Goal: Task Accomplishment & Management: Manage account settings

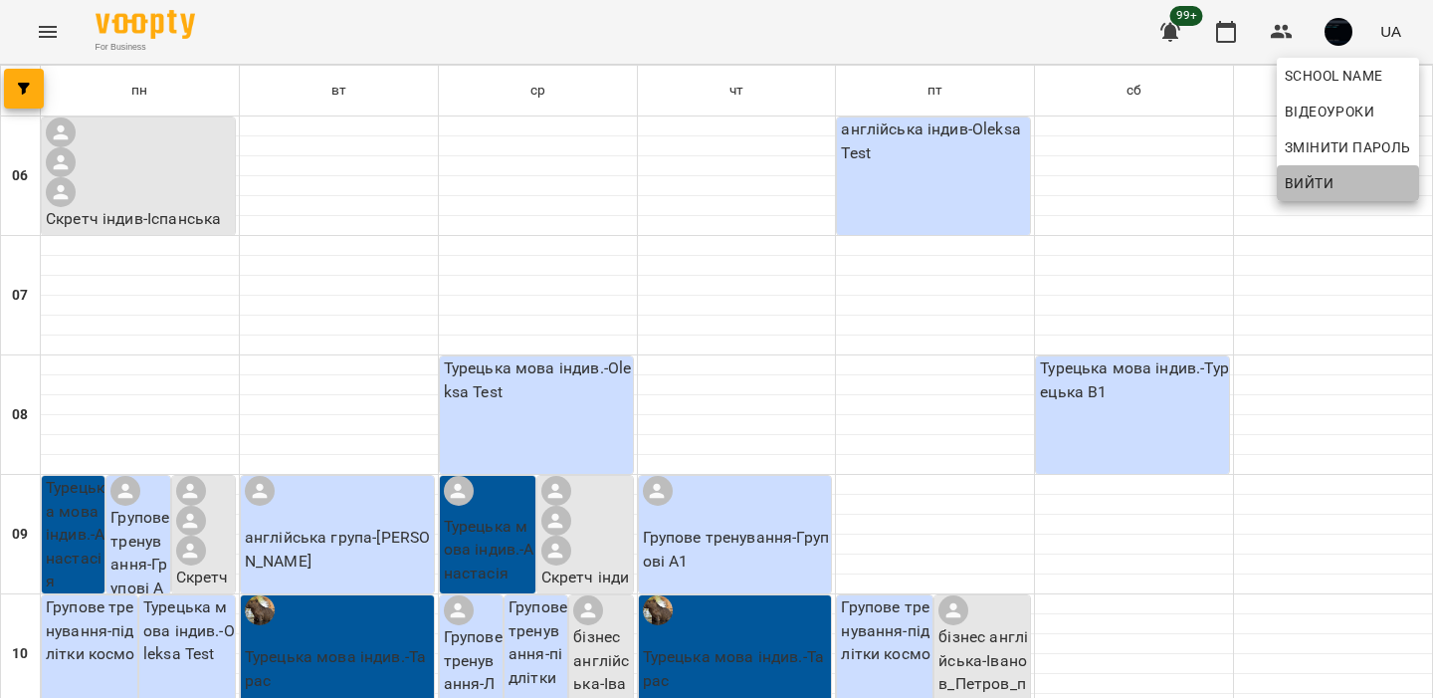
click at [1324, 173] on span "Вийти" at bounding box center [1309, 183] width 49 height 24
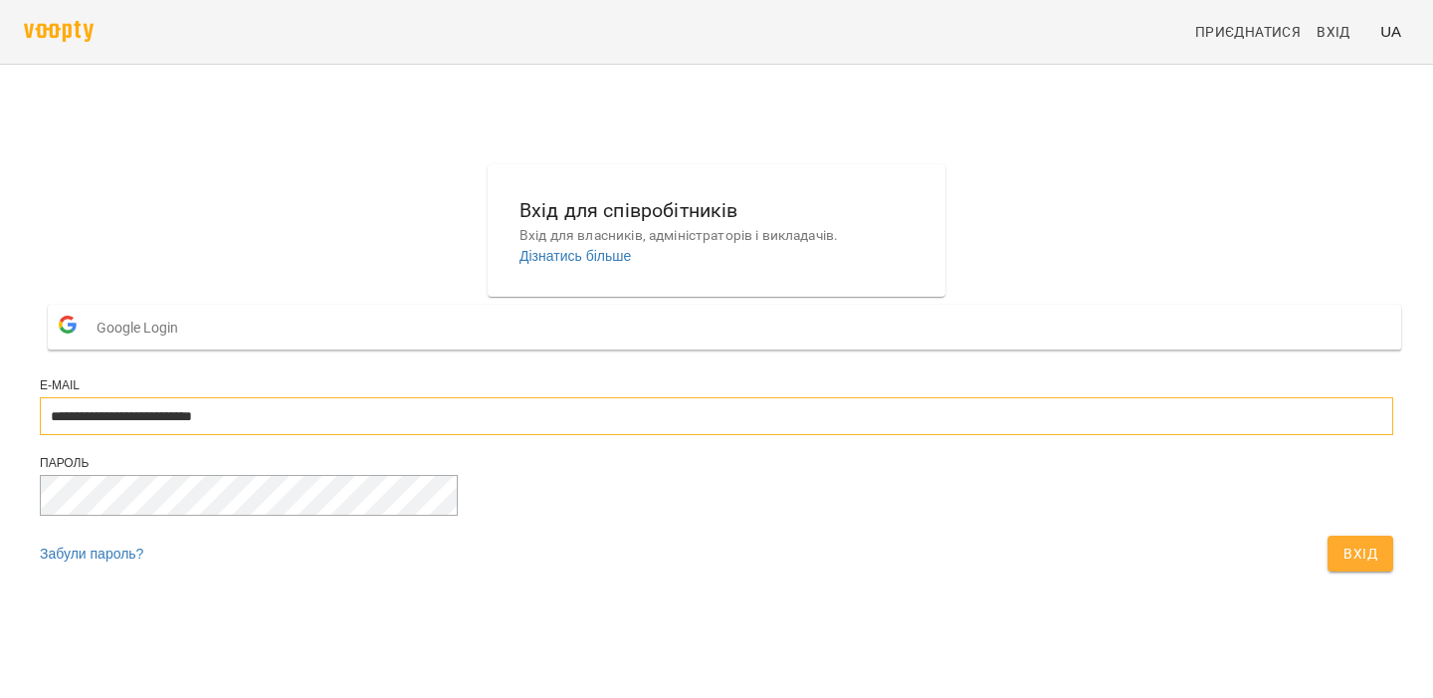
click at [794, 435] on input "**********" at bounding box center [717, 416] width 1354 height 38
type input "**********"
click at [1344, 565] on span "Вхід" at bounding box center [1361, 553] width 34 height 24
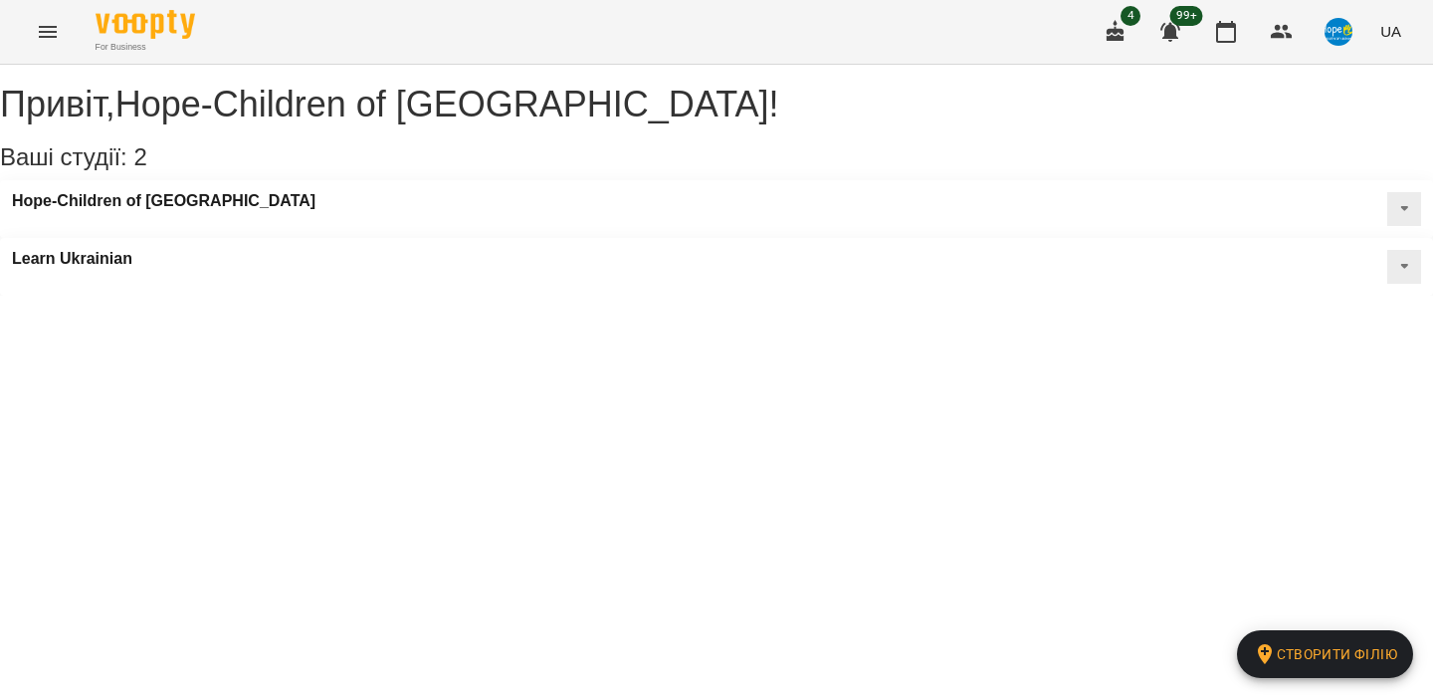
click at [58, 32] on icon "Menu" at bounding box center [48, 32] width 24 height 24
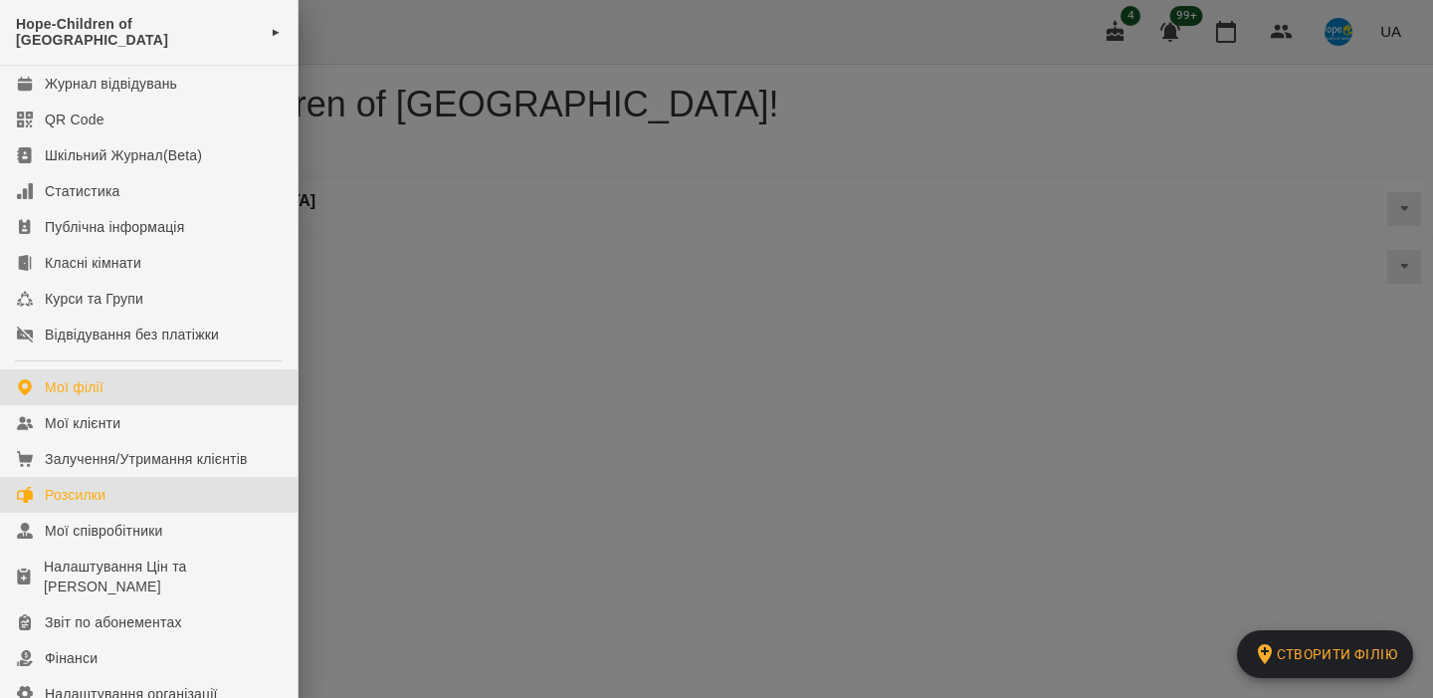
click at [206, 477] on link "Розсилки" at bounding box center [149, 495] width 298 height 36
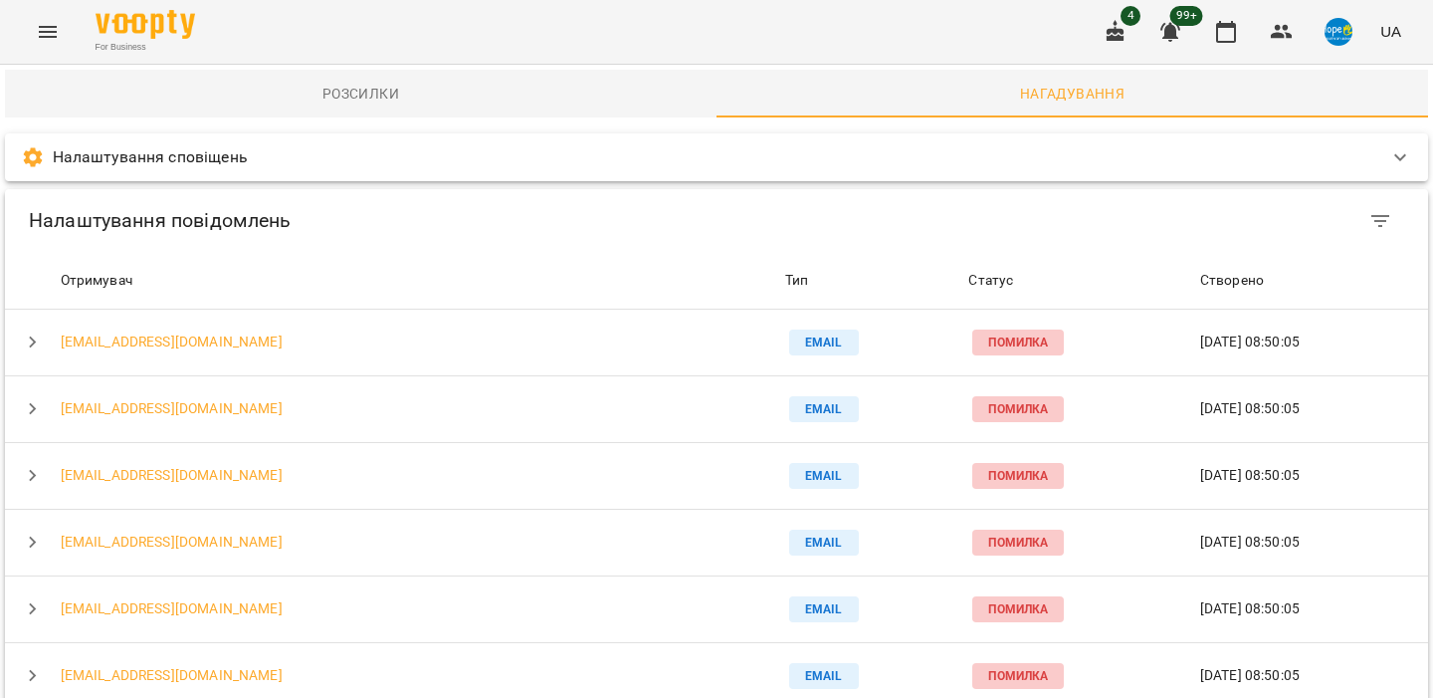
click at [477, 85] on span "Розсилки" at bounding box center [361, 94] width 688 height 24
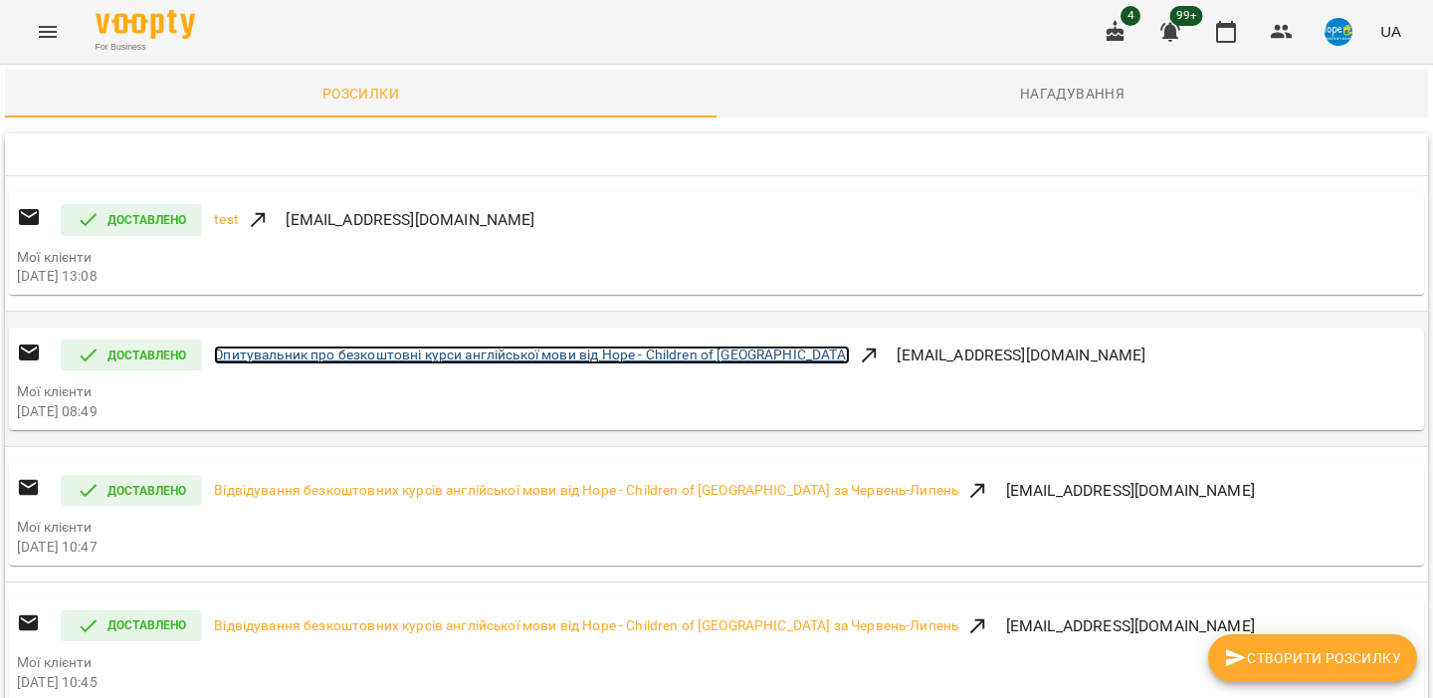
click at [557, 359] on link "Опитувальник про безкоштовні курси англійської мови від Hope - Children of Ukra…" at bounding box center [532, 355] width 636 height 20
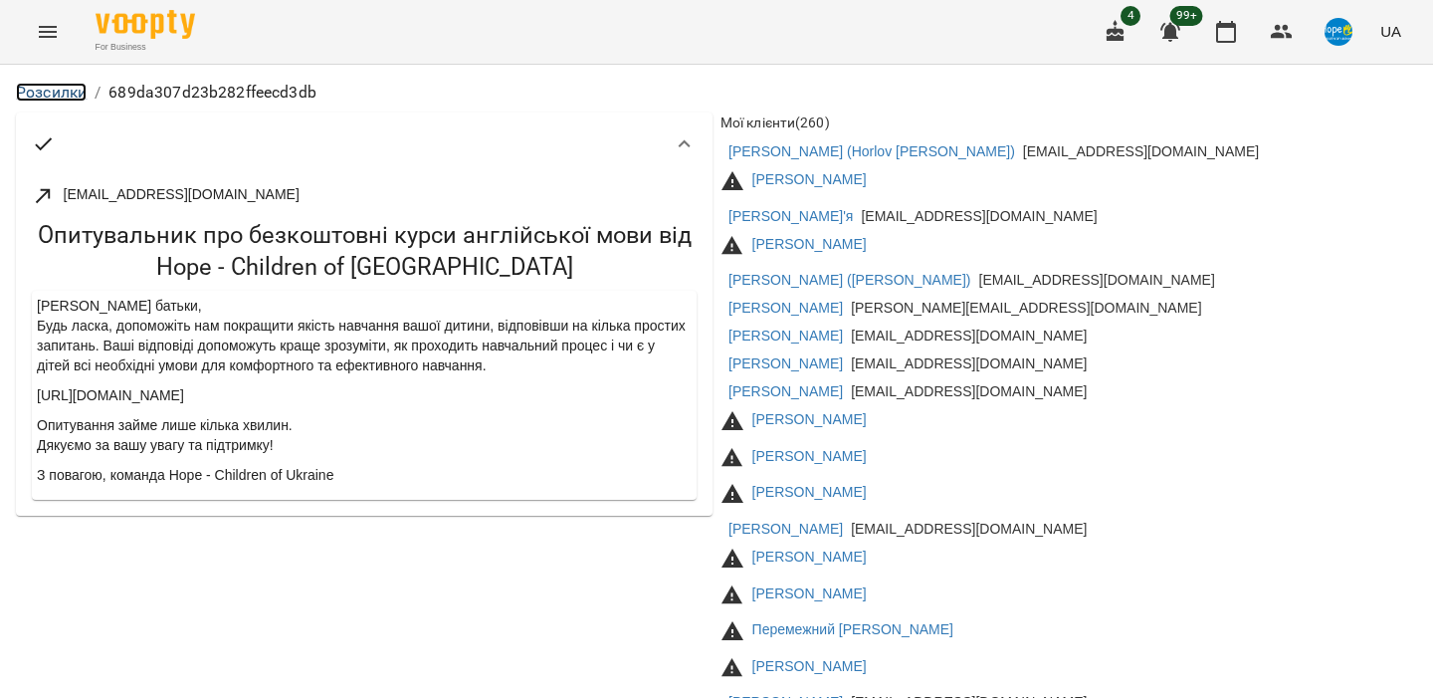
click at [56, 90] on link "Розсилки" at bounding box center [51, 92] width 71 height 19
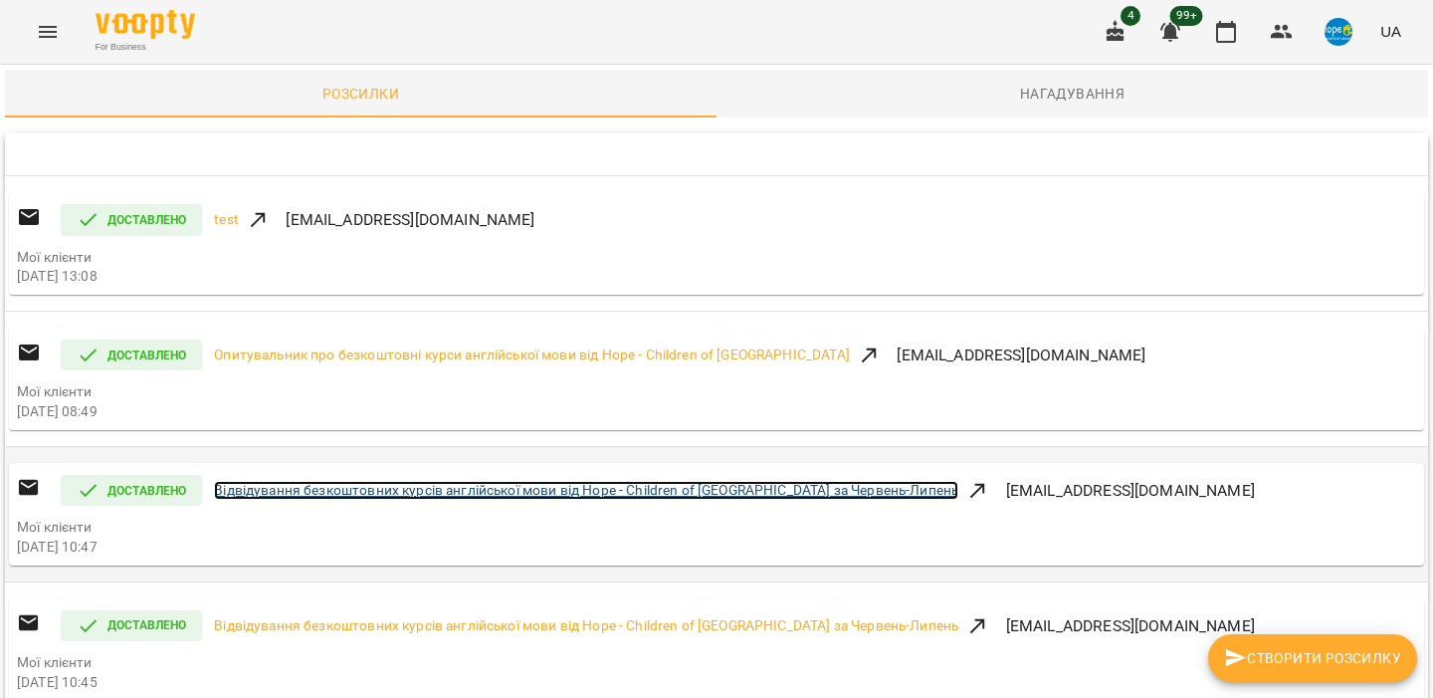
click at [431, 493] on link "Відвідування безкоштовних курсів англійської мови від Hope - Сhildren of [GEOGR…" at bounding box center [586, 491] width 744 height 20
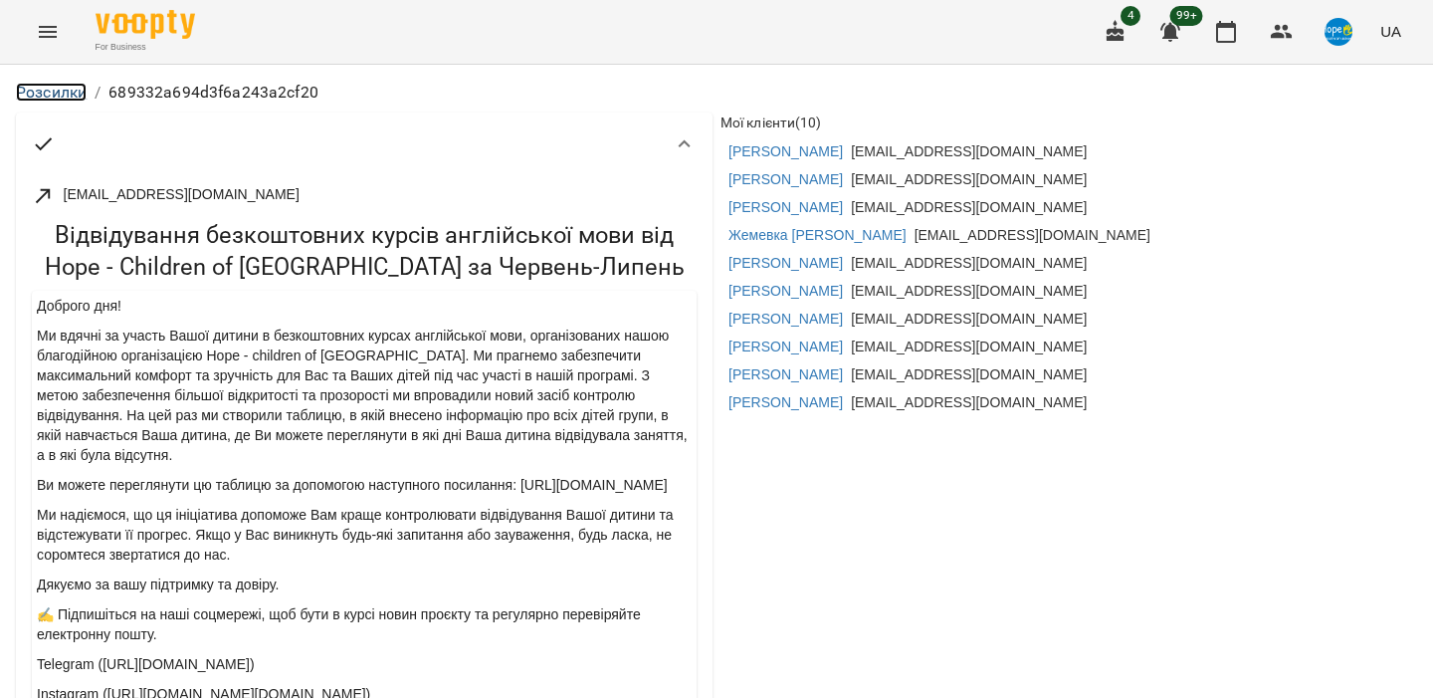
click at [72, 97] on link "Розсилки" at bounding box center [51, 92] width 71 height 19
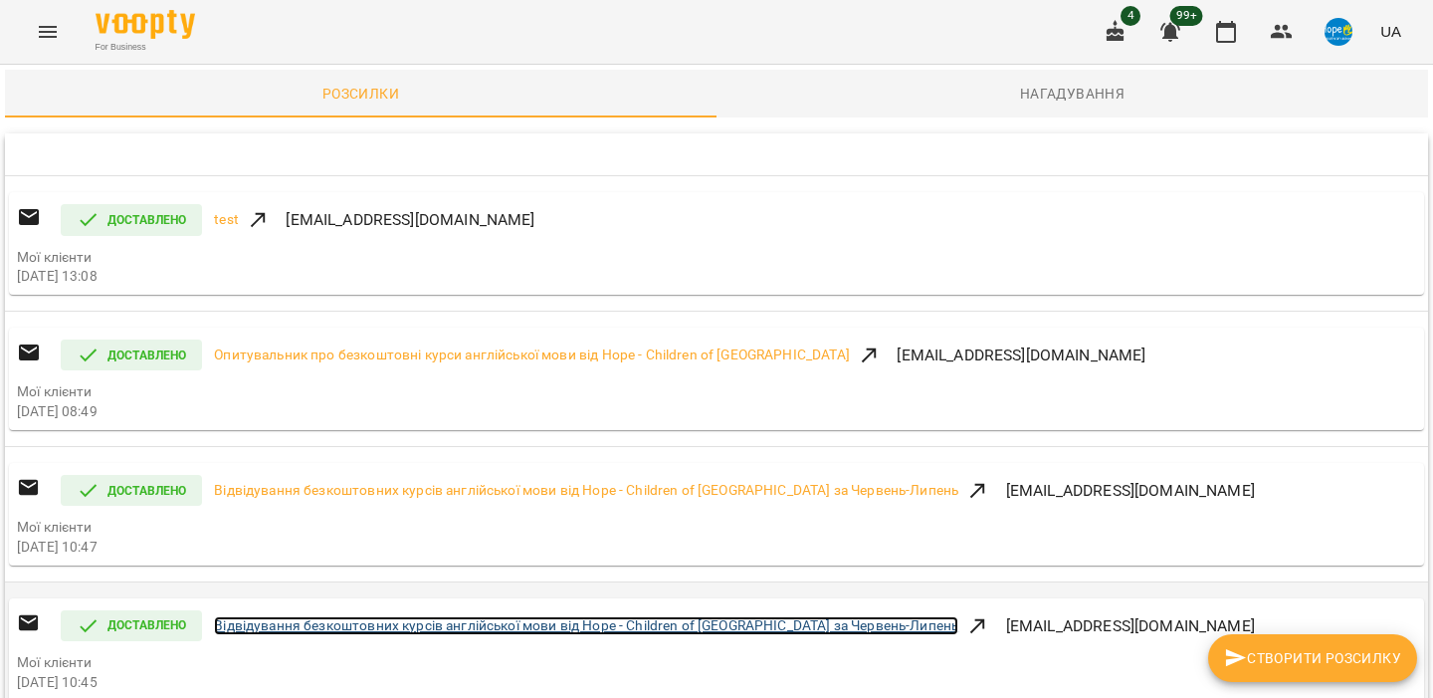
click at [363, 626] on link "Відвідування безкоштовних курсів англійської мови від Hope - Сhildren of [GEOGR…" at bounding box center [586, 626] width 744 height 20
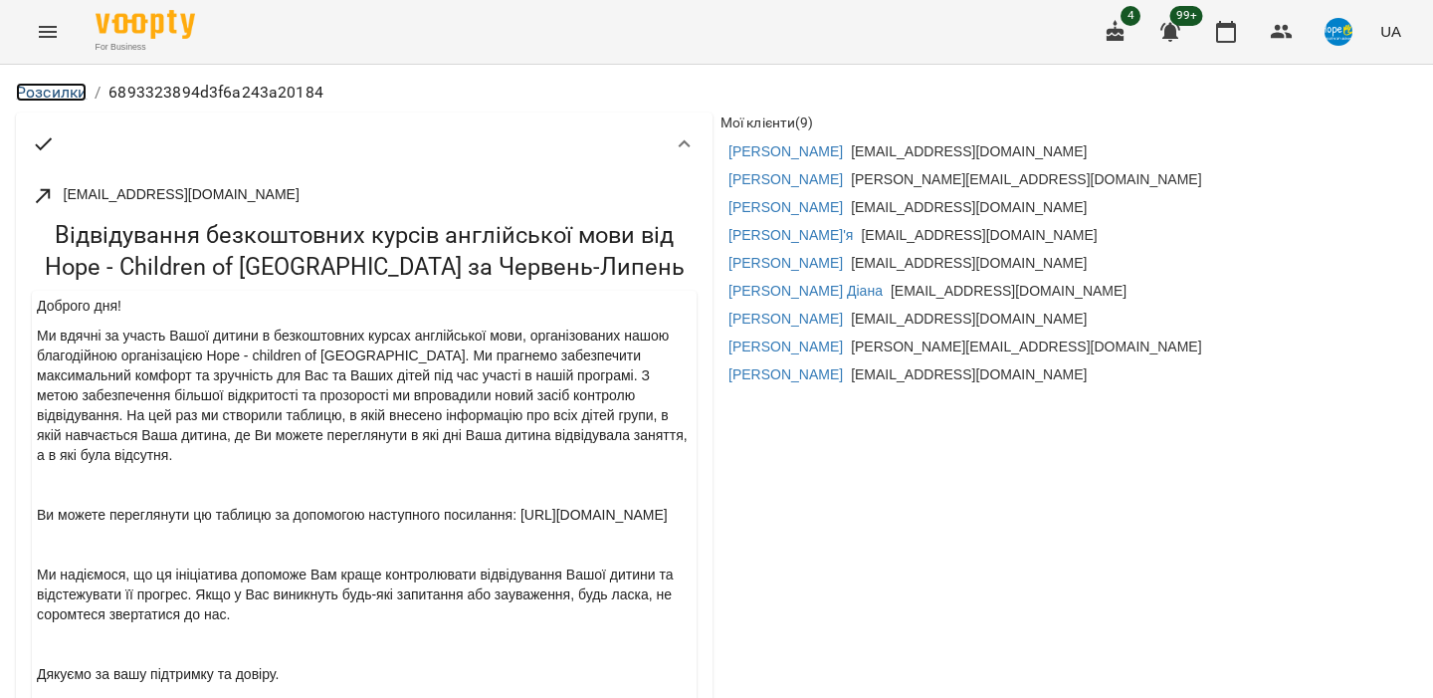
click at [74, 93] on link "Розсилки" at bounding box center [51, 92] width 71 height 19
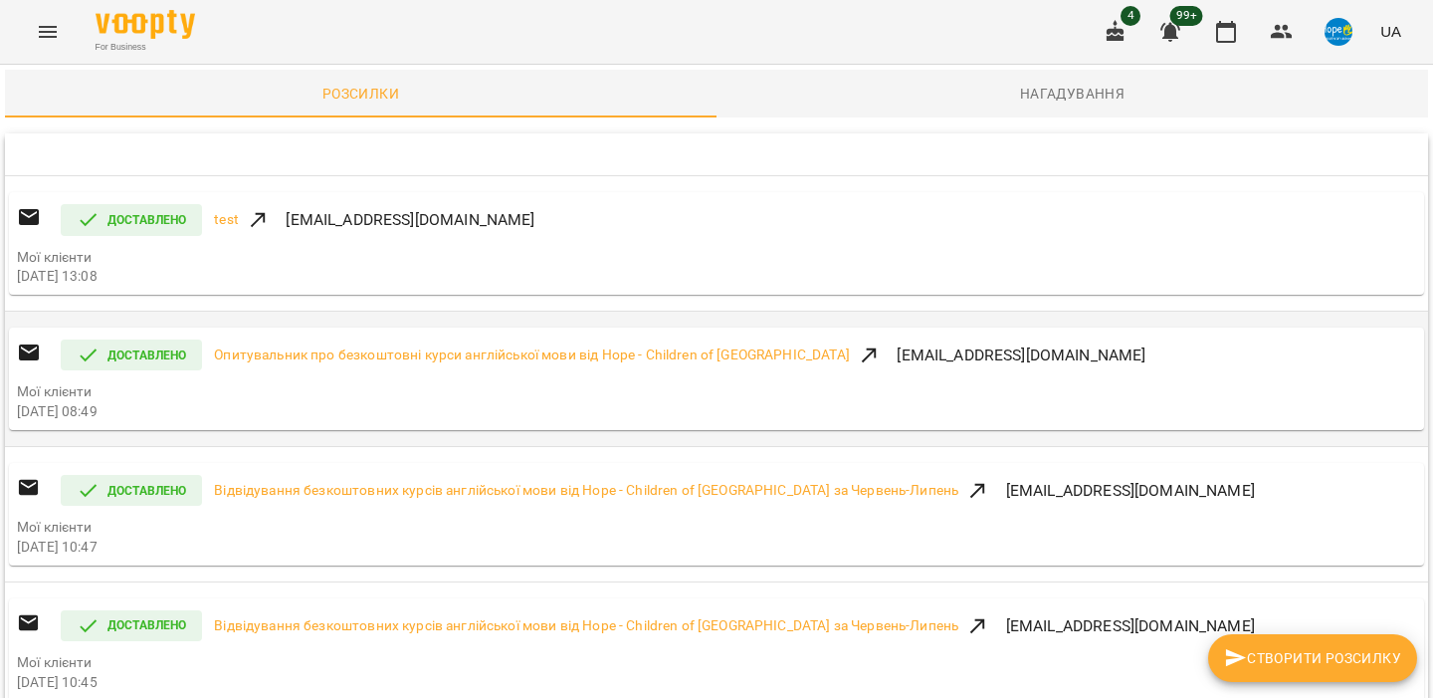
click at [494, 342] on div "Доставлено Опитувальник про безкоштовні курси англійської мови від Hope - Child…" at bounding box center [716, 355] width 1399 height 40
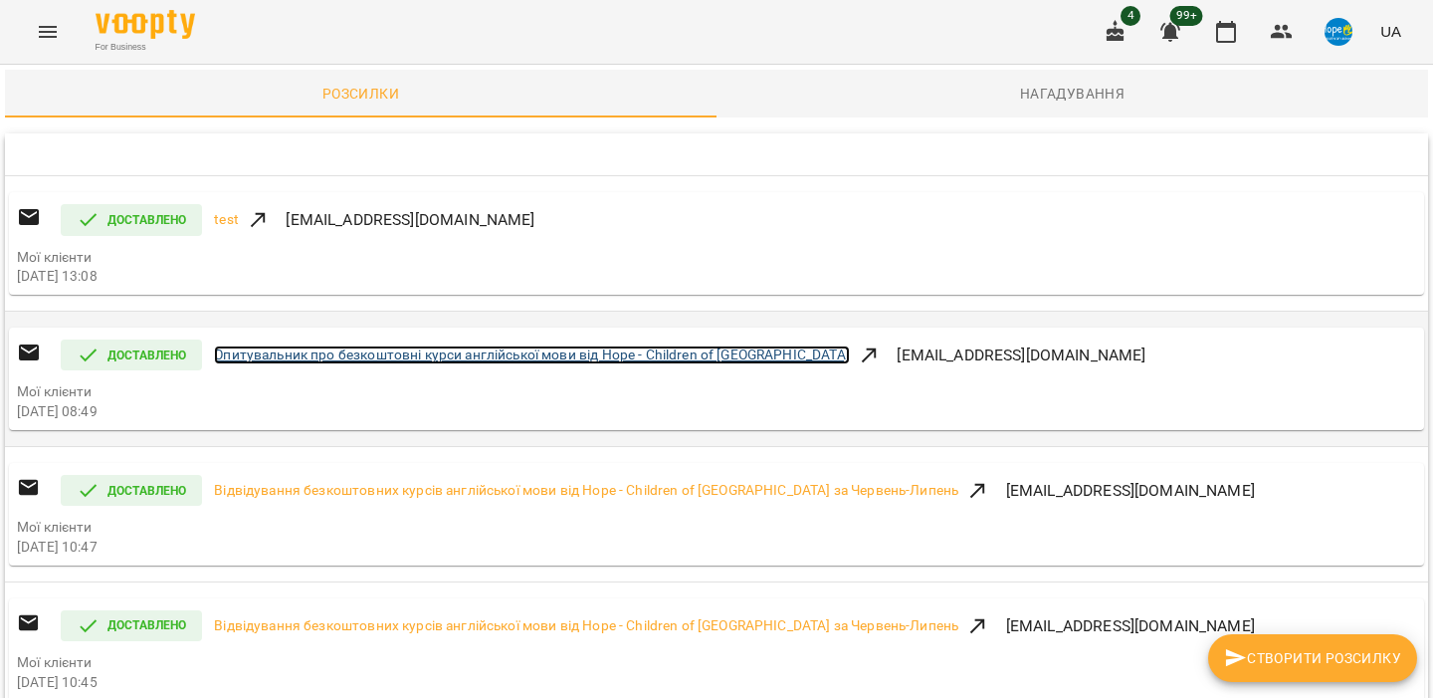
click at [483, 361] on link "Опитувальник про безкоштовні курси англійської мови від Hope - Children of [GEO…" at bounding box center [532, 355] width 636 height 20
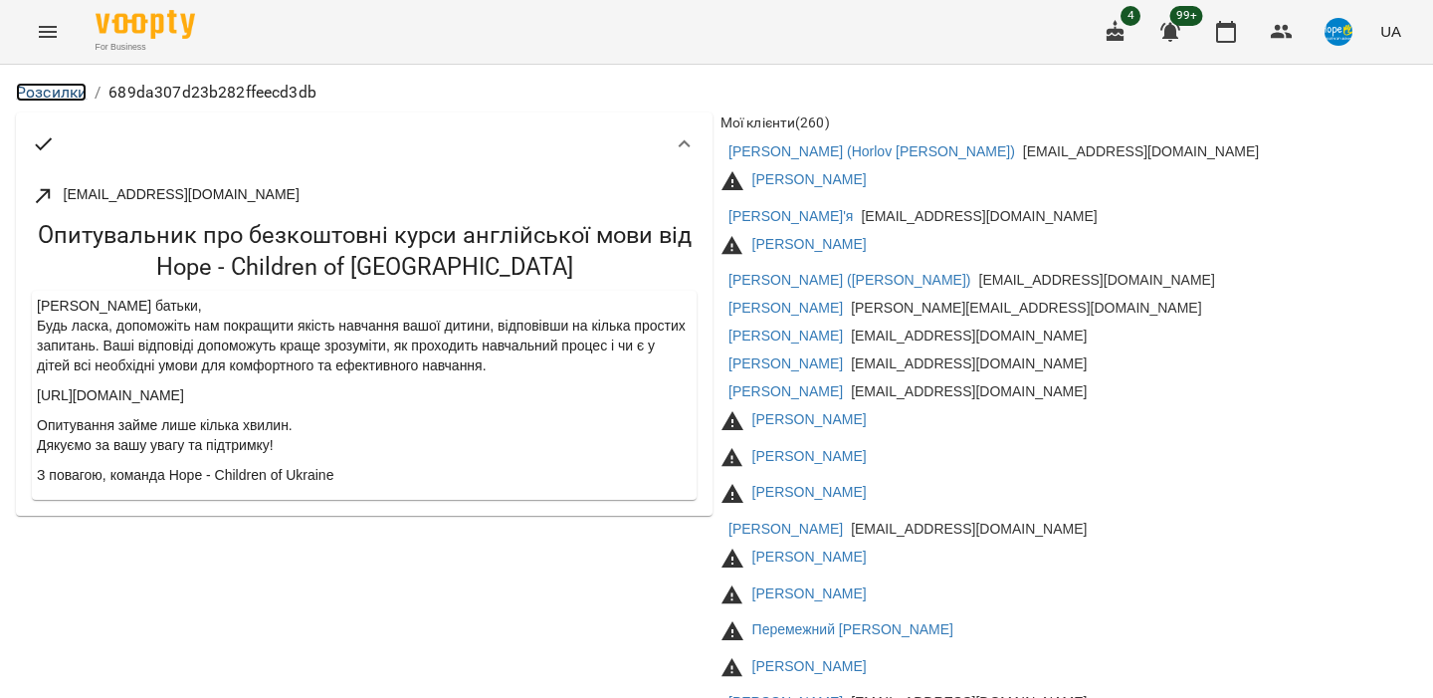
click at [65, 83] on link "Розсилки" at bounding box center [51, 92] width 71 height 19
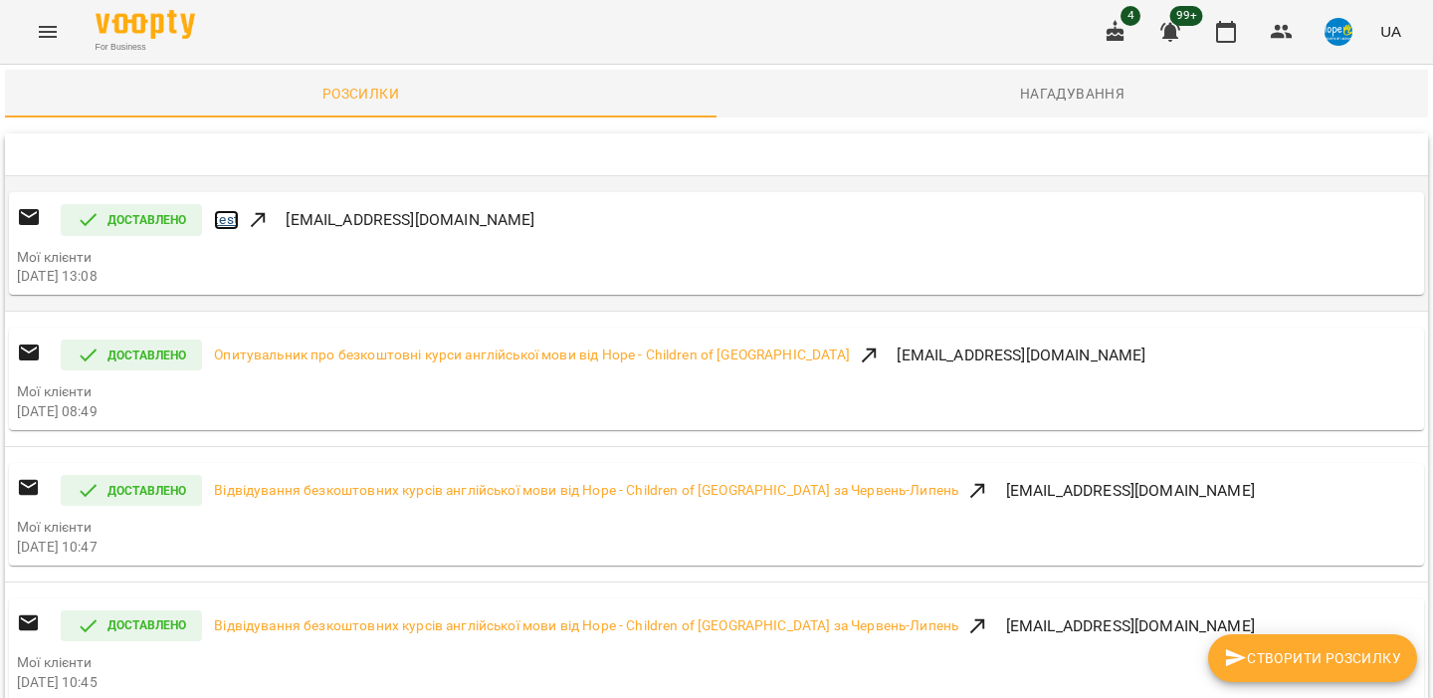
click at [221, 227] on link "test" at bounding box center [226, 220] width 25 height 20
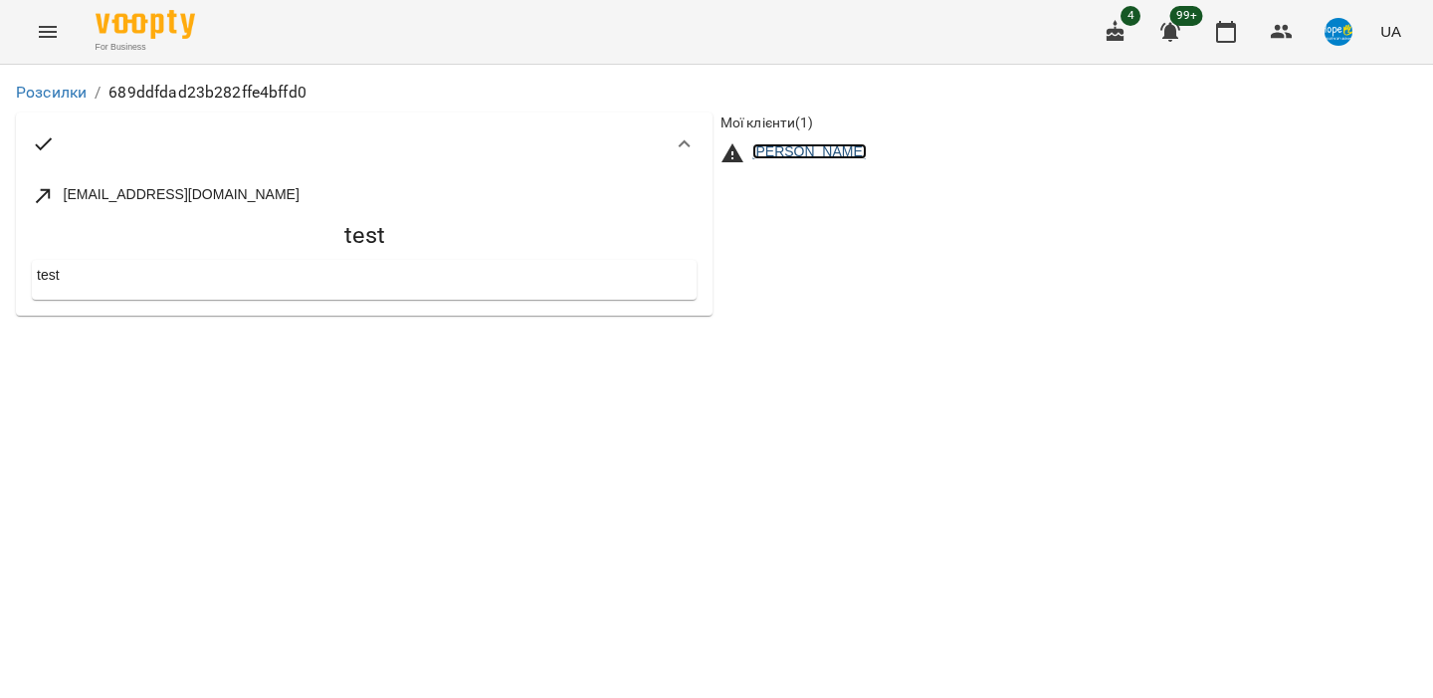
click at [824, 155] on link "Maria Ostapenko" at bounding box center [809, 151] width 114 height 16
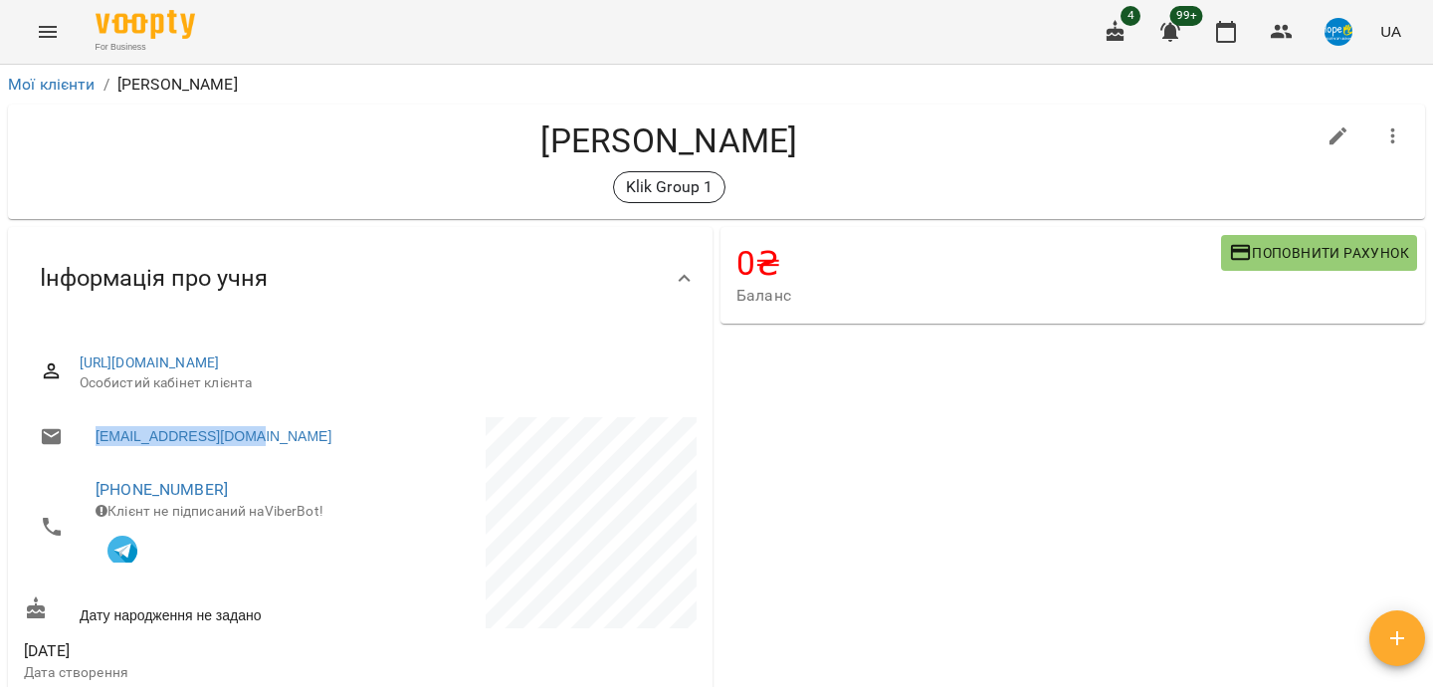
drag, startPoint x: 305, startPoint y: 440, endPoint x: 94, endPoint y: 444, distance: 211.0
click at [94, 444] on li "marostap23@gmail.com" at bounding box center [190, 437] width 332 height 40
copy link "marostap23@gmail.com"
click at [1343, 35] on img "button" at bounding box center [1339, 32] width 28 height 28
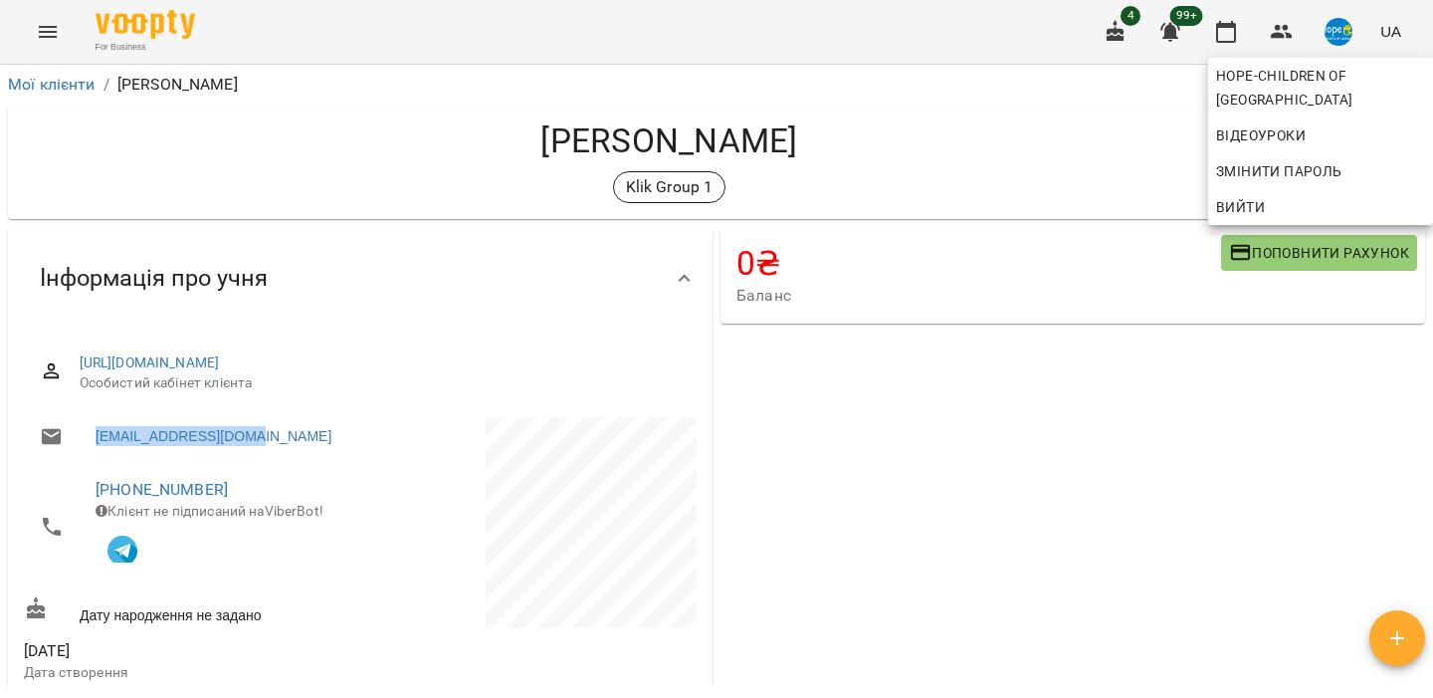
click at [1273, 195] on span "Вийти" at bounding box center [1320, 207] width 209 height 24
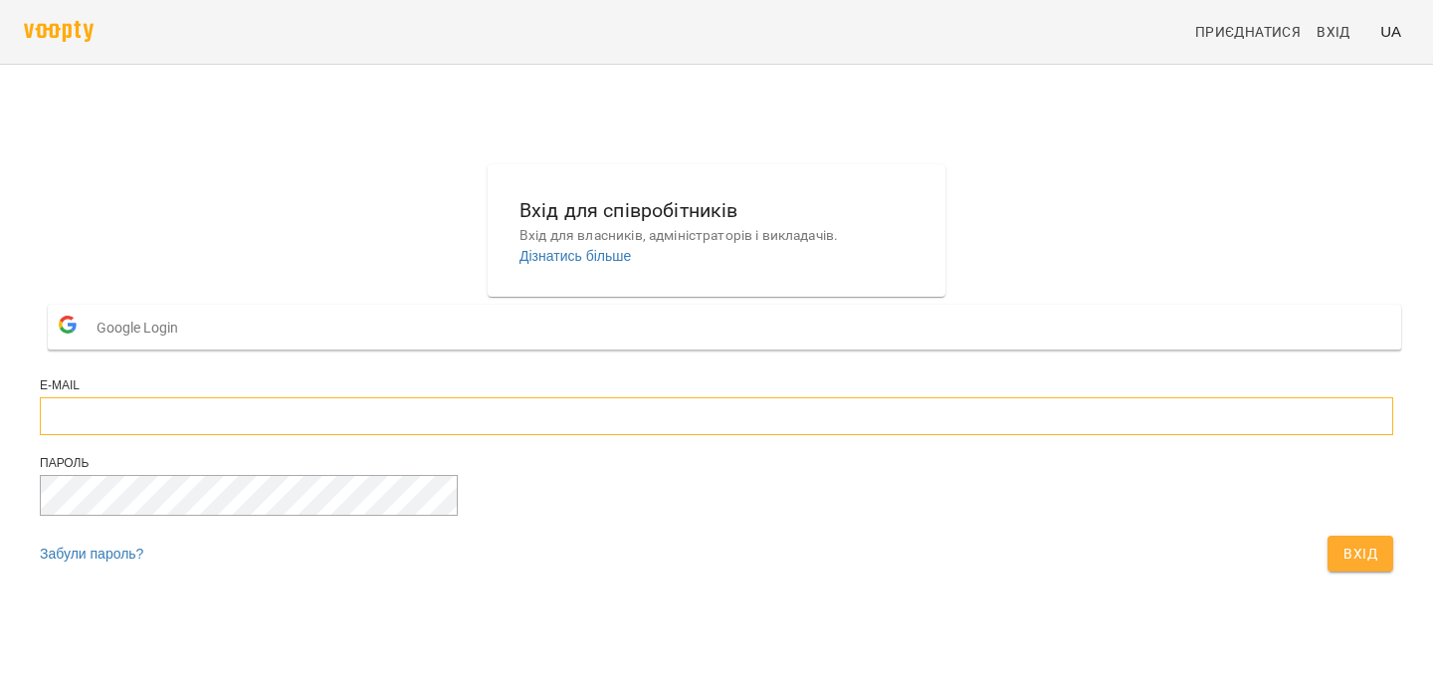
type input "**********"
click at [715, 435] on input "**********" at bounding box center [717, 416] width 1354 height 38
click at [1344, 565] on span "Вхід" at bounding box center [1361, 553] width 34 height 24
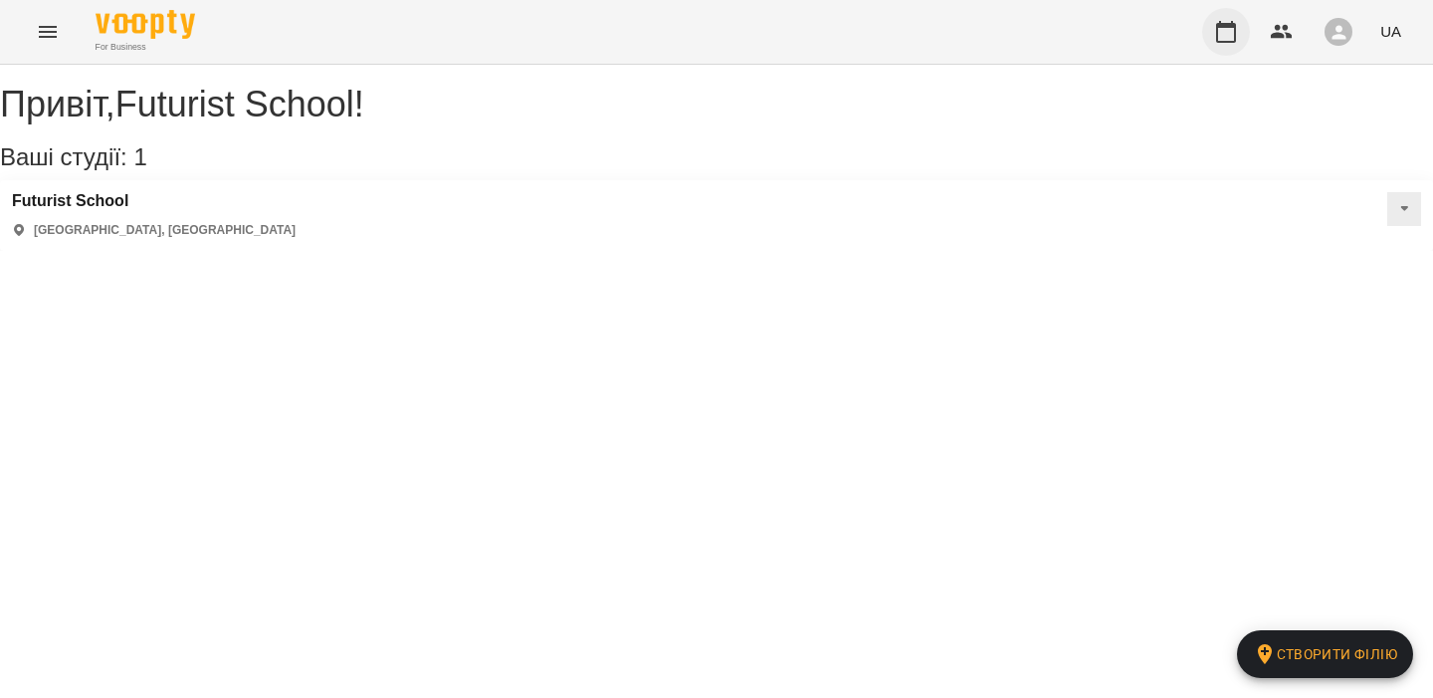
click at [1221, 38] on icon "button" at bounding box center [1226, 32] width 24 height 24
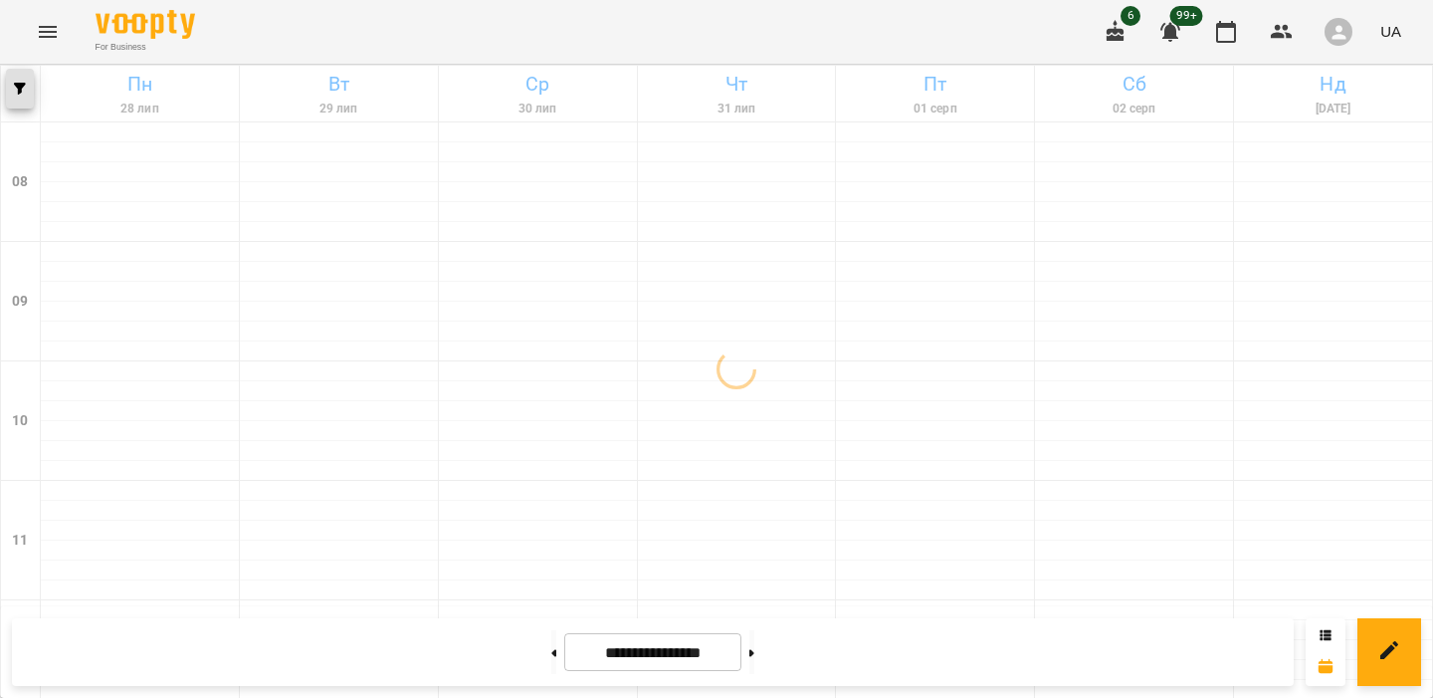
click at [18, 89] on icon "button" at bounding box center [20, 89] width 12 height 12
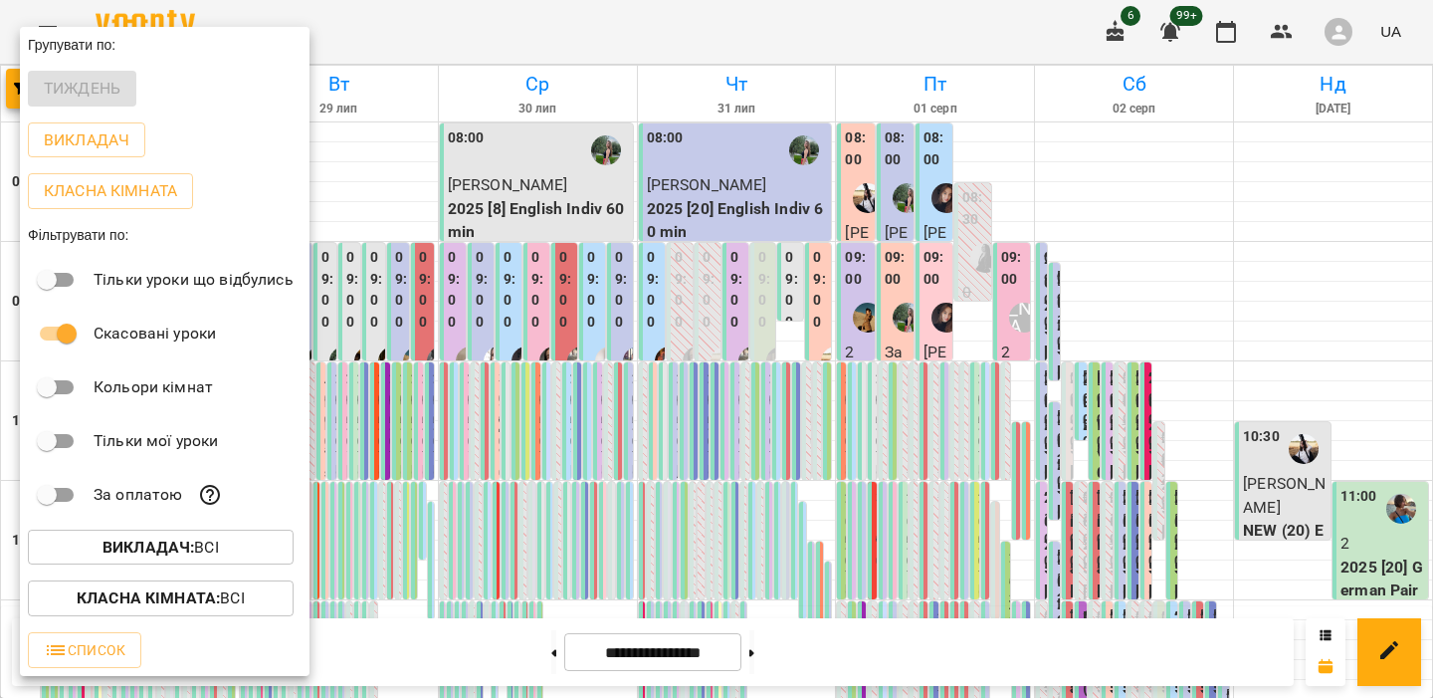
click at [149, 556] on b "Викладач :" at bounding box center [149, 546] width 92 height 19
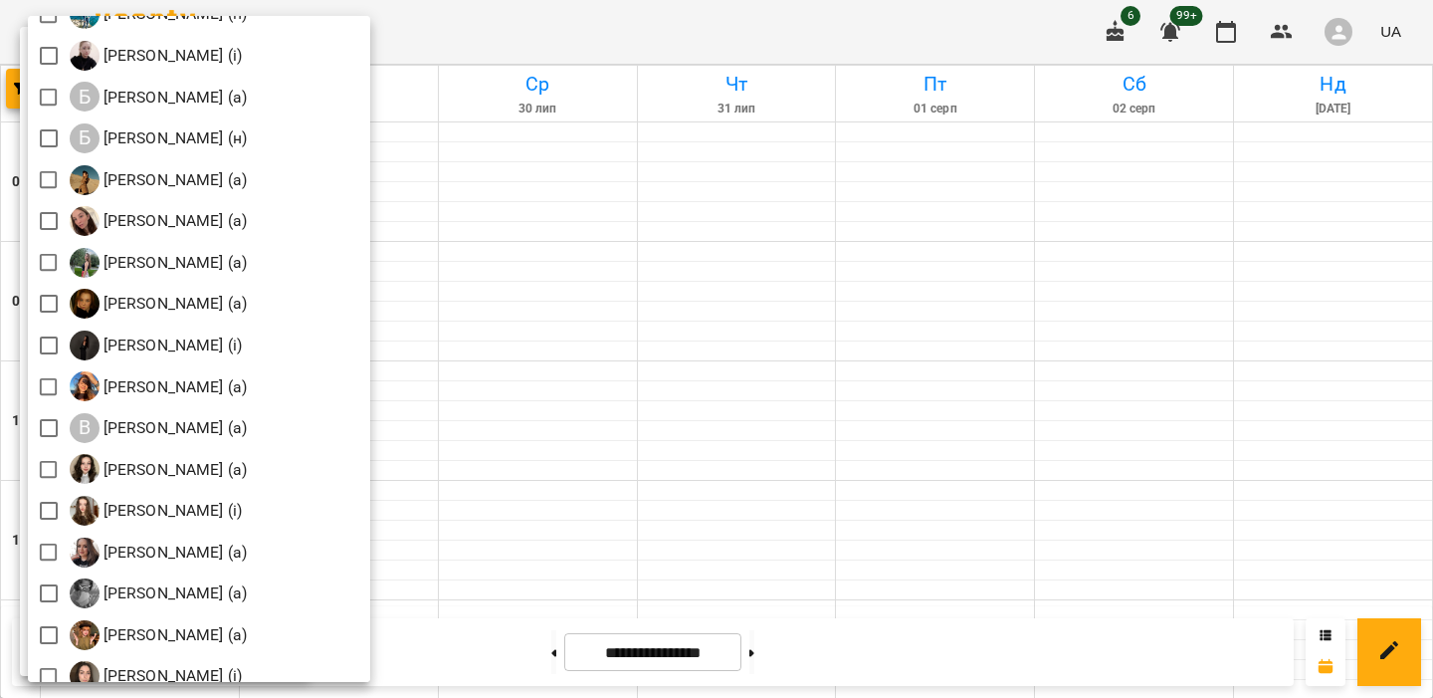
scroll to position [358, 0]
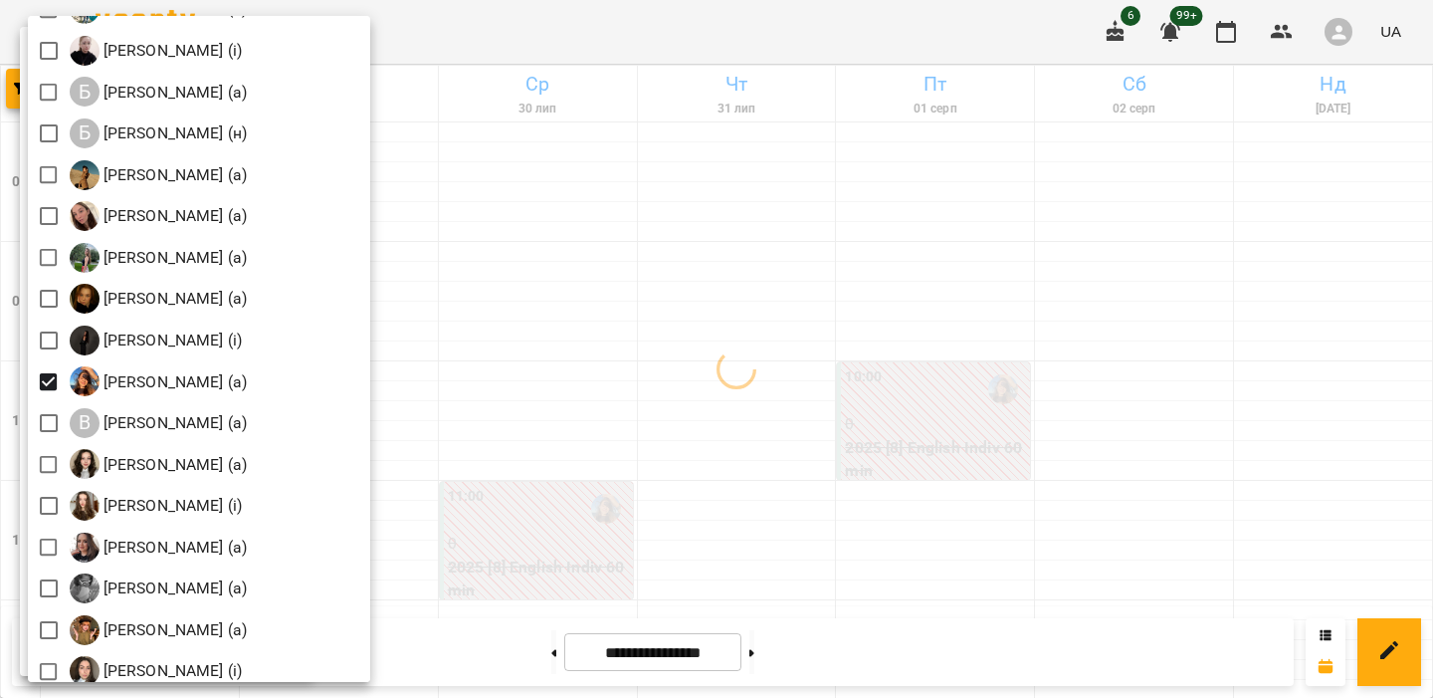
click at [671, 301] on div at bounding box center [716, 349] width 1433 height 698
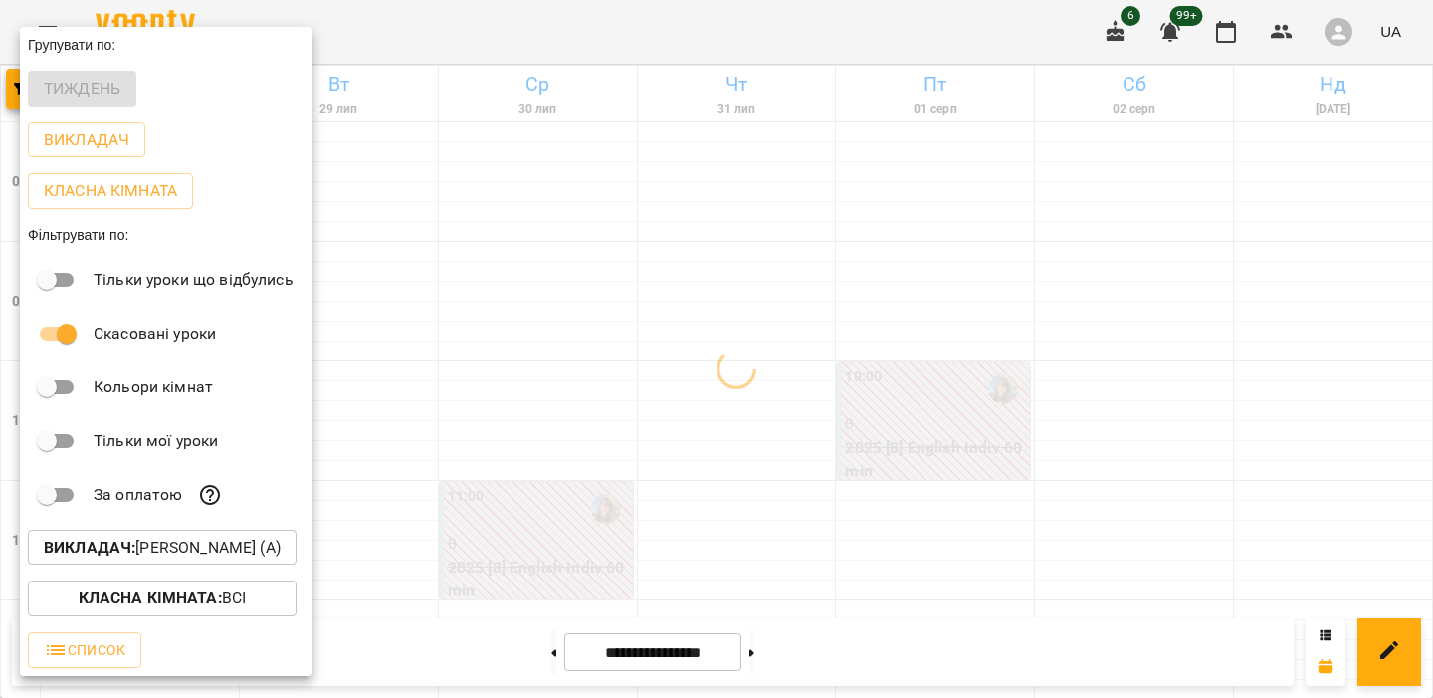
click at [700, 301] on div at bounding box center [716, 349] width 1433 height 698
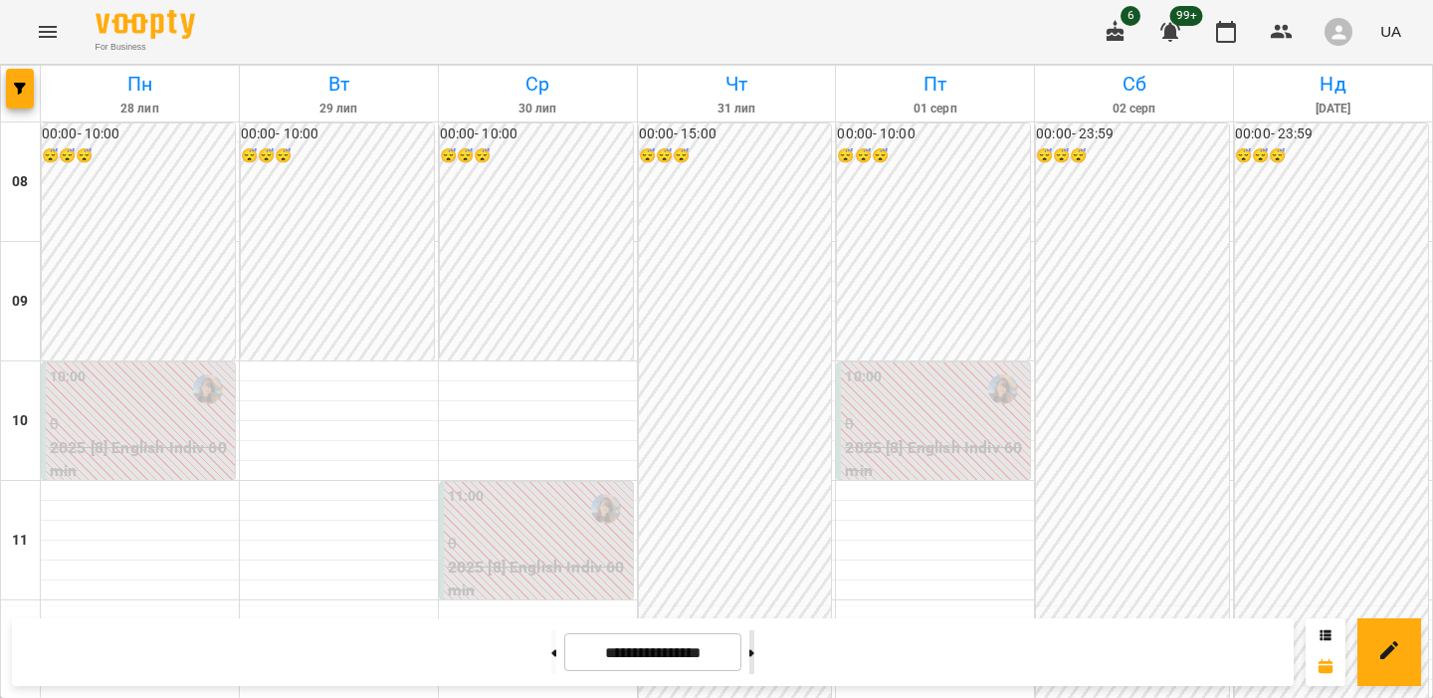
click at [754, 654] on button at bounding box center [751, 652] width 5 height 44
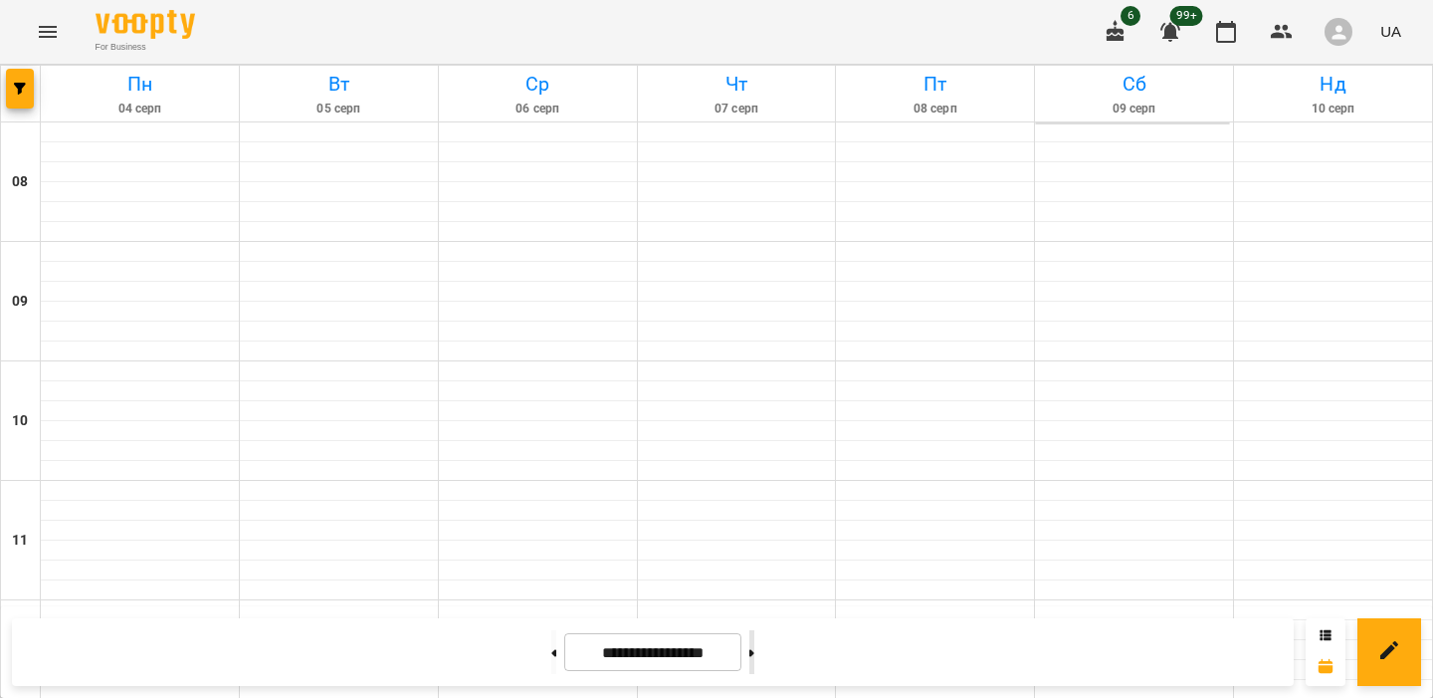
click at [754, 654] on button at bounding box center [751, 652] width 5 height 44
type input "**********"
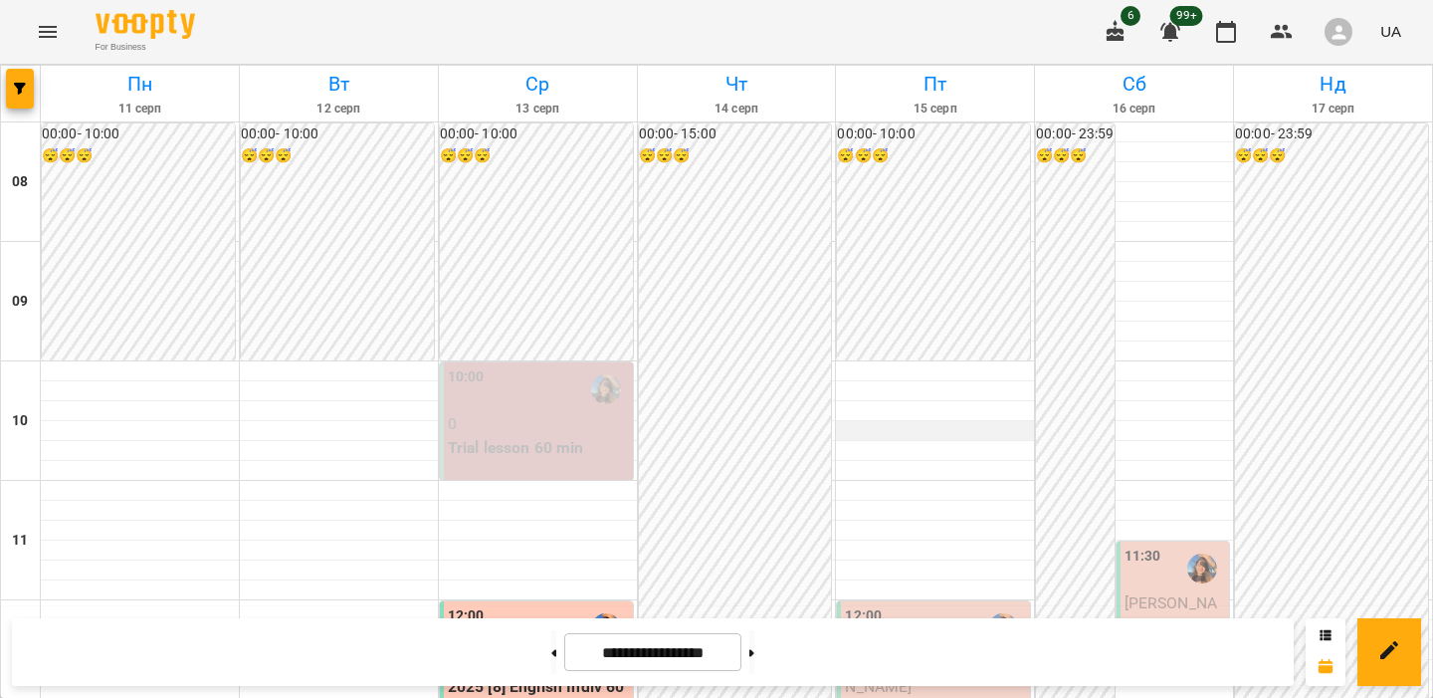
scroll to position [662, 0]
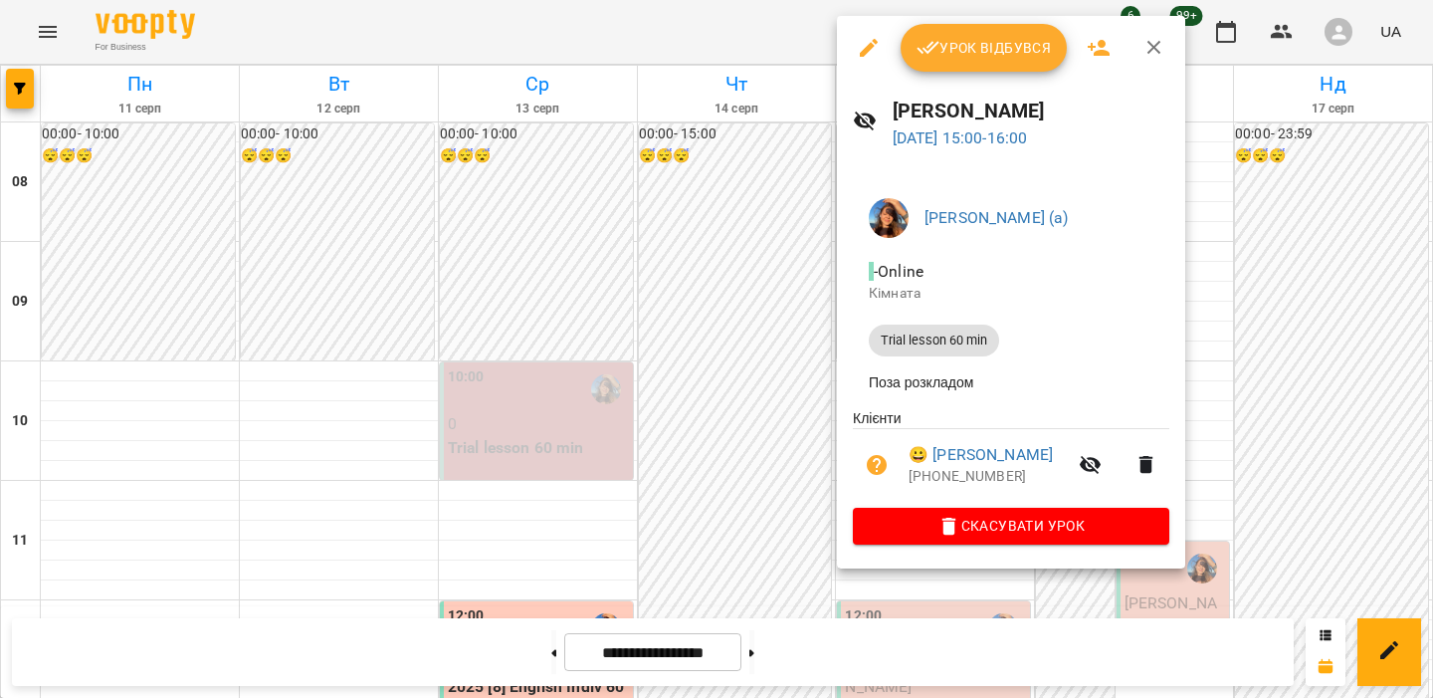
click at [479, 186] on div at bounding box center [716, 349] width 1433 height 698
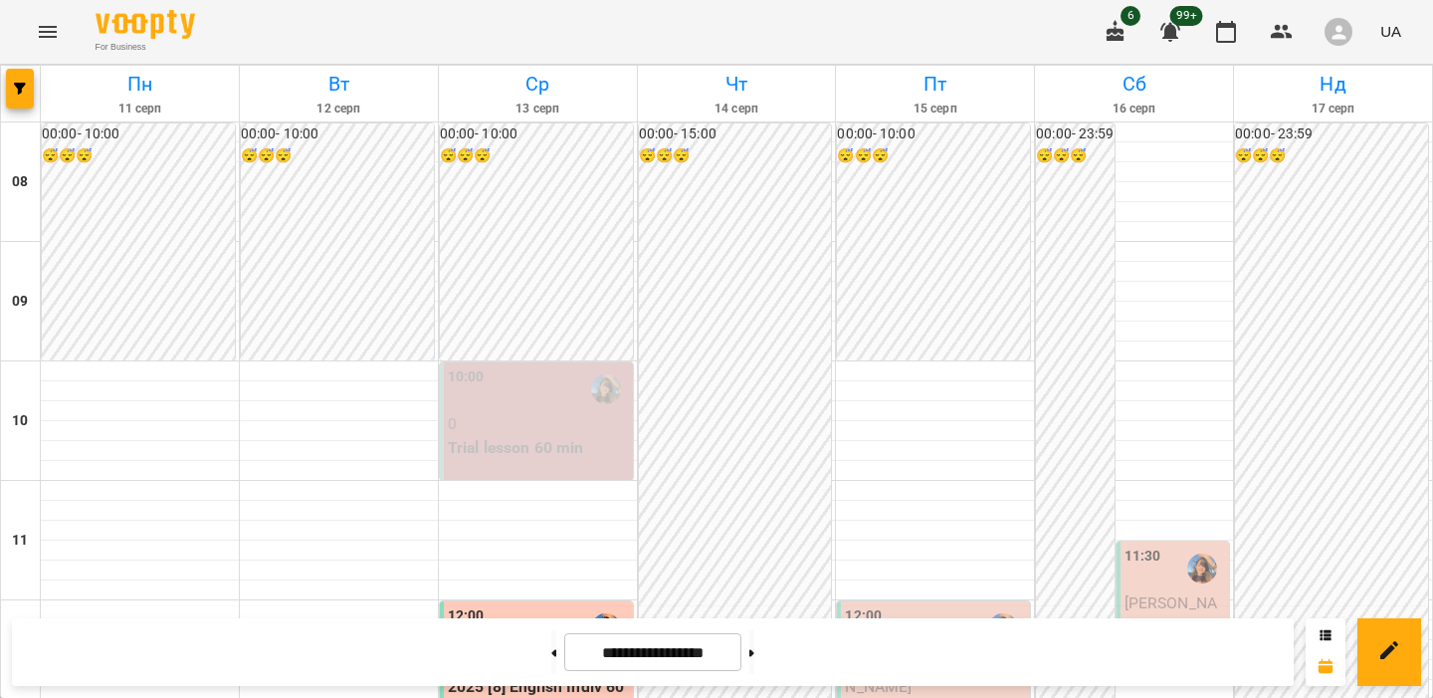
click at [1346, 29] on icon "button" at bounding box center [1339, 32] width 21 height 21
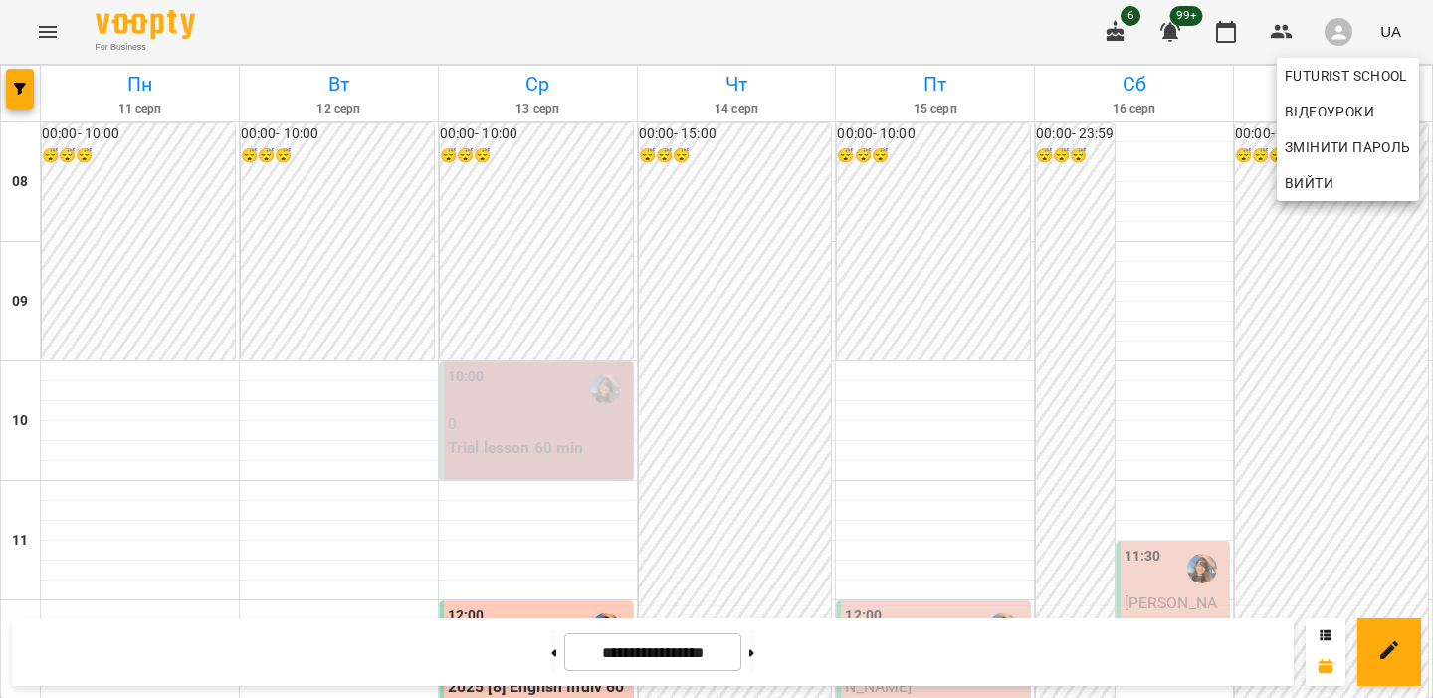
click at [1324, 176] on span "Вийти" at bounding box center [1309, 183] width 49 height 24
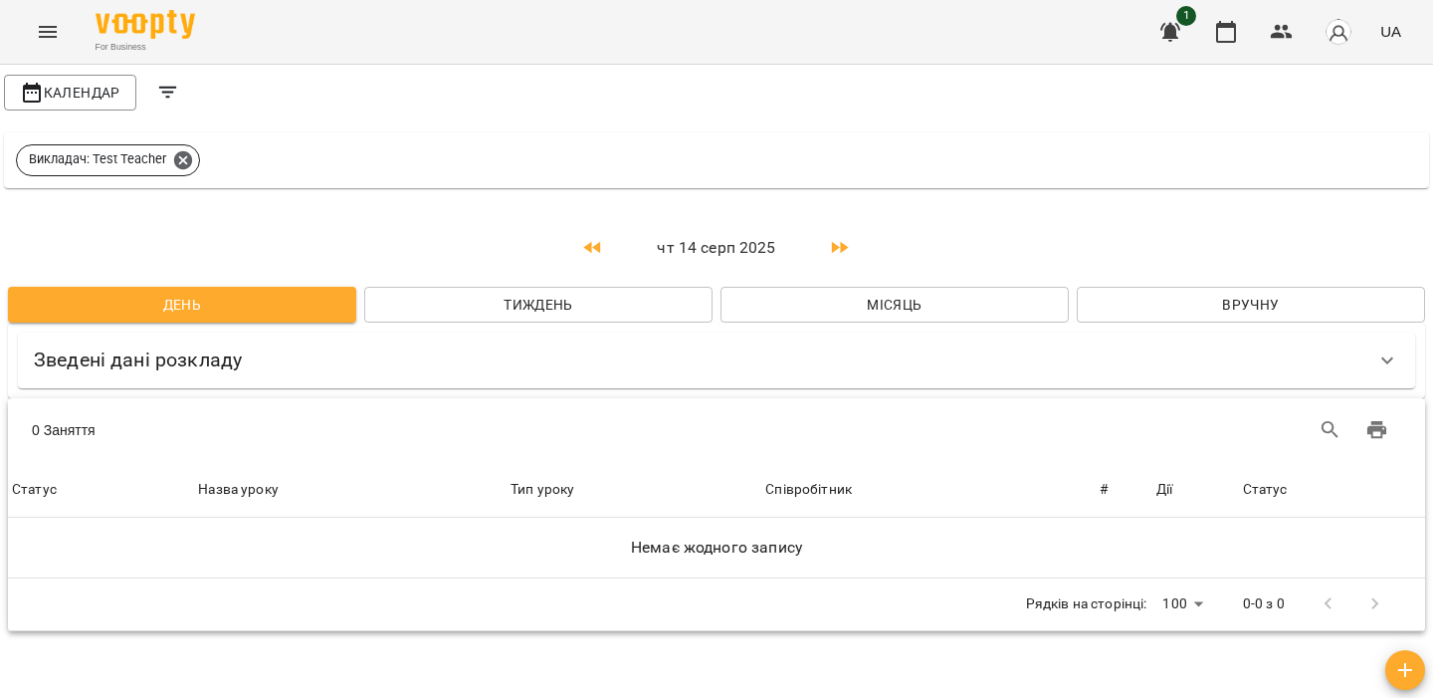
click at [55, 16] on button "Menu" at bounding box center [48, 32] width 48 height 48
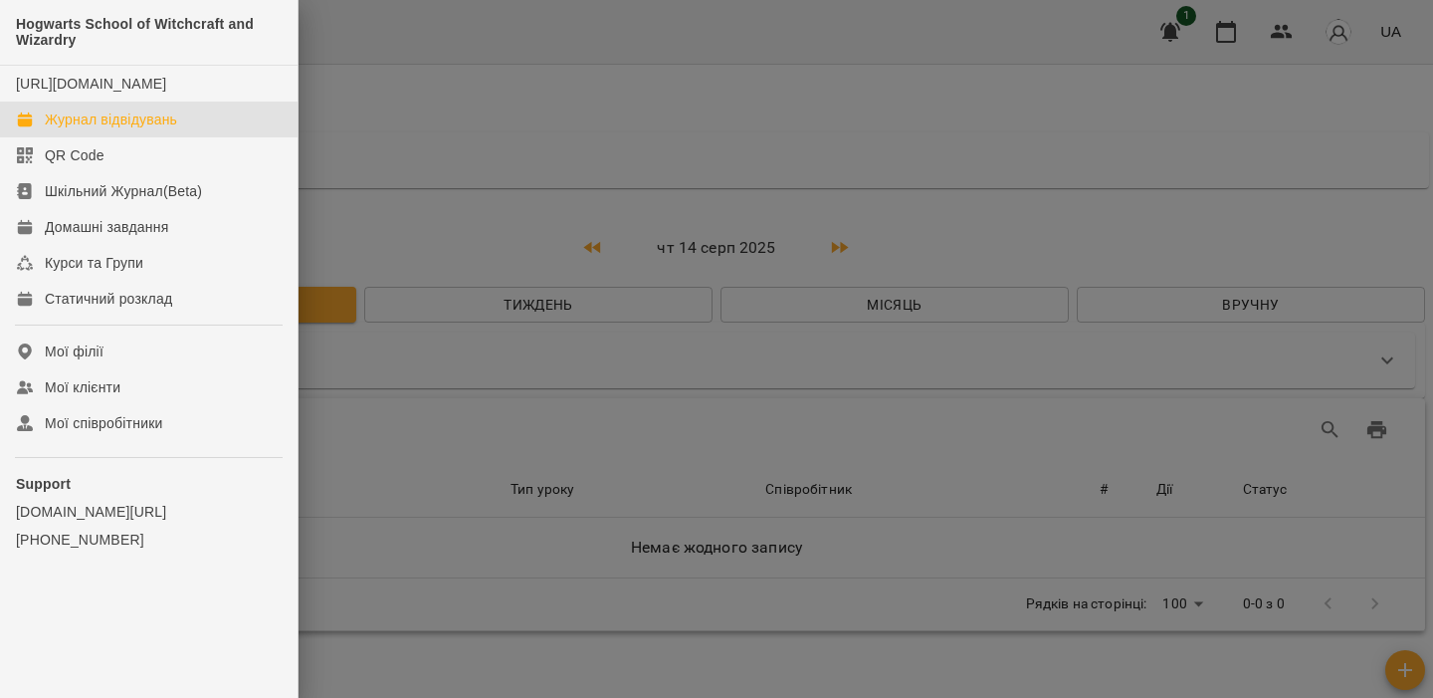
click at [644, 104] on div at bounding box center [716, 349] width 1433 height 698
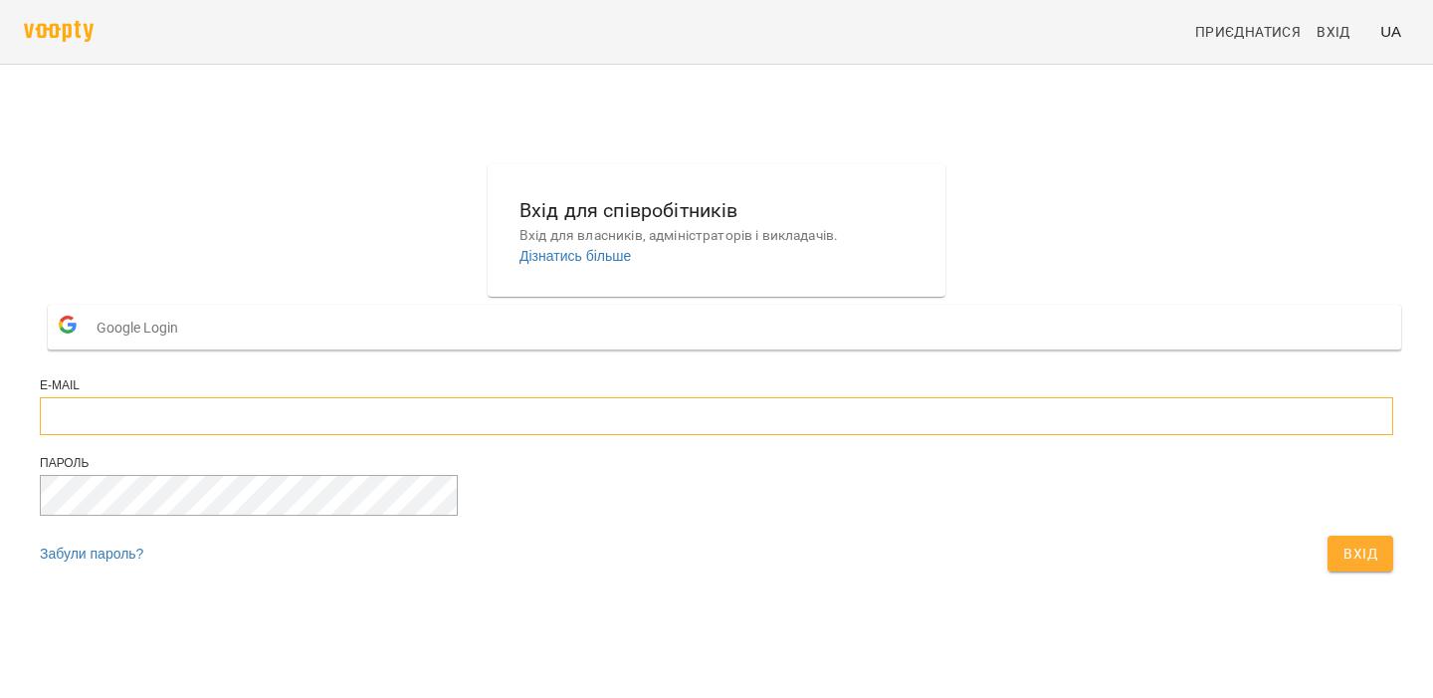
type input "**********"
click at [1328, 571] on button "Вхід" at bounding box center [1361, 553] width 66 height 36
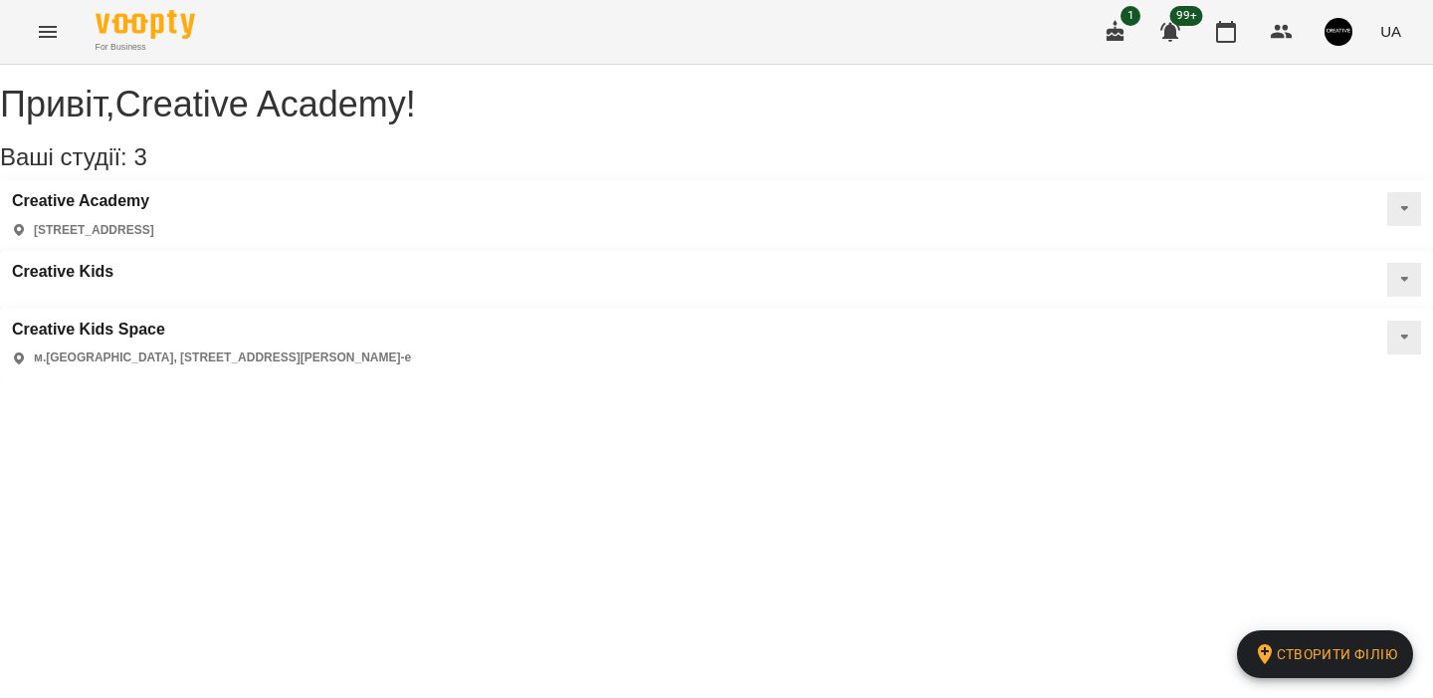
click at [64, 42] on button "Menu" at bounding box center [48, 32] width 48 height 48
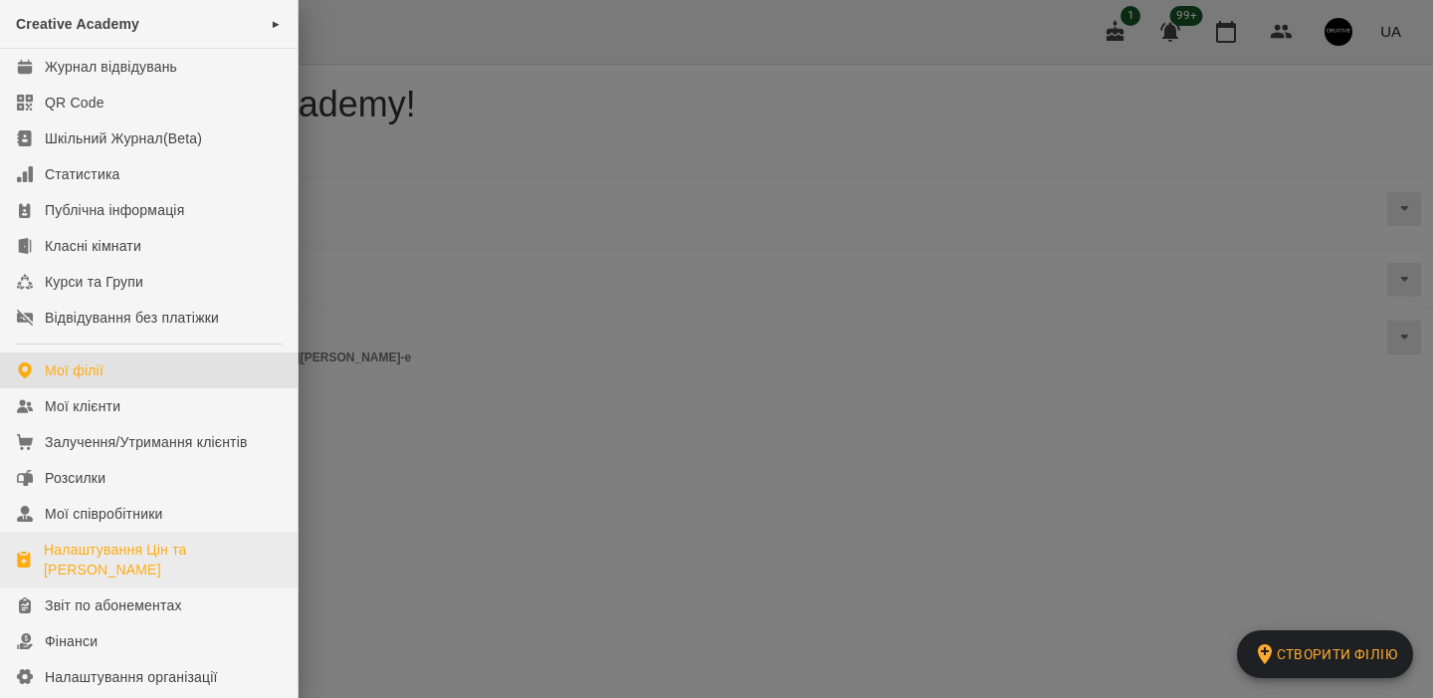
scroll to position [237, 0]
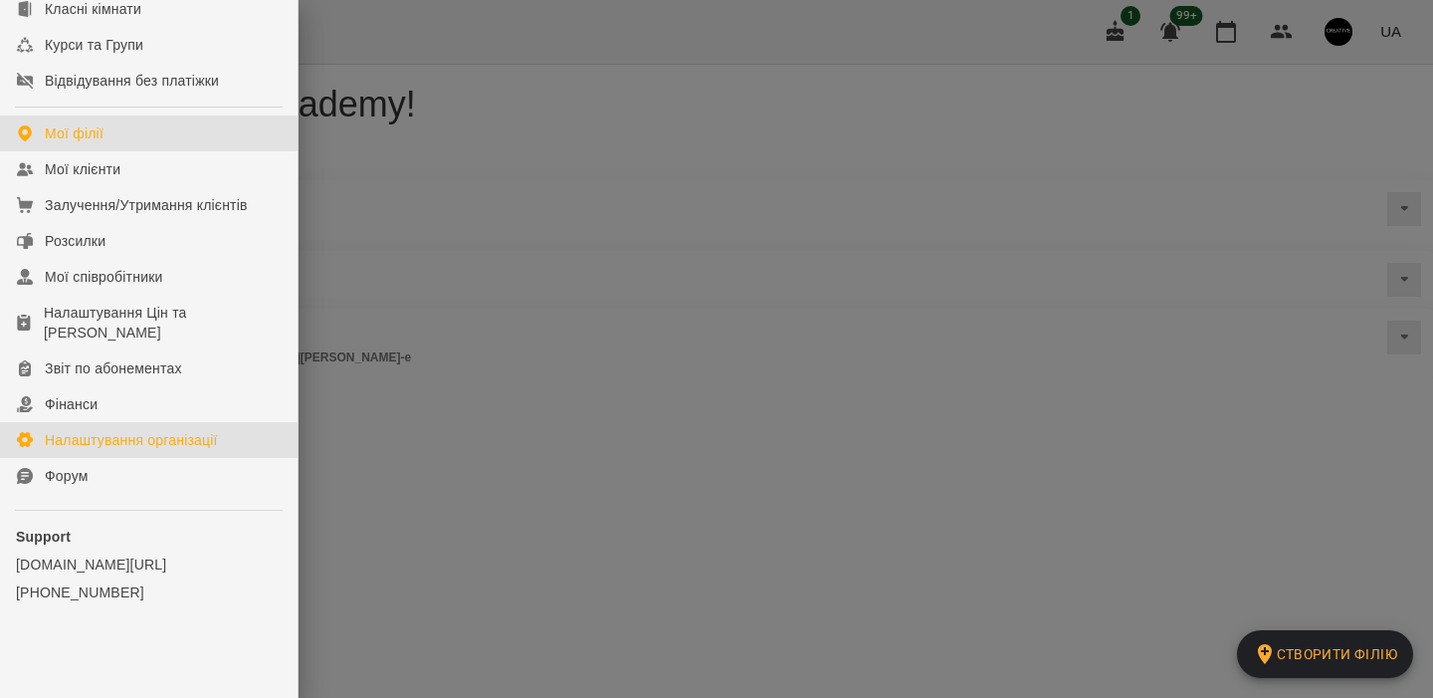
click at [162, 433] on div "Налаштування організації" at bounding box center [131, 440] width 173 height 20
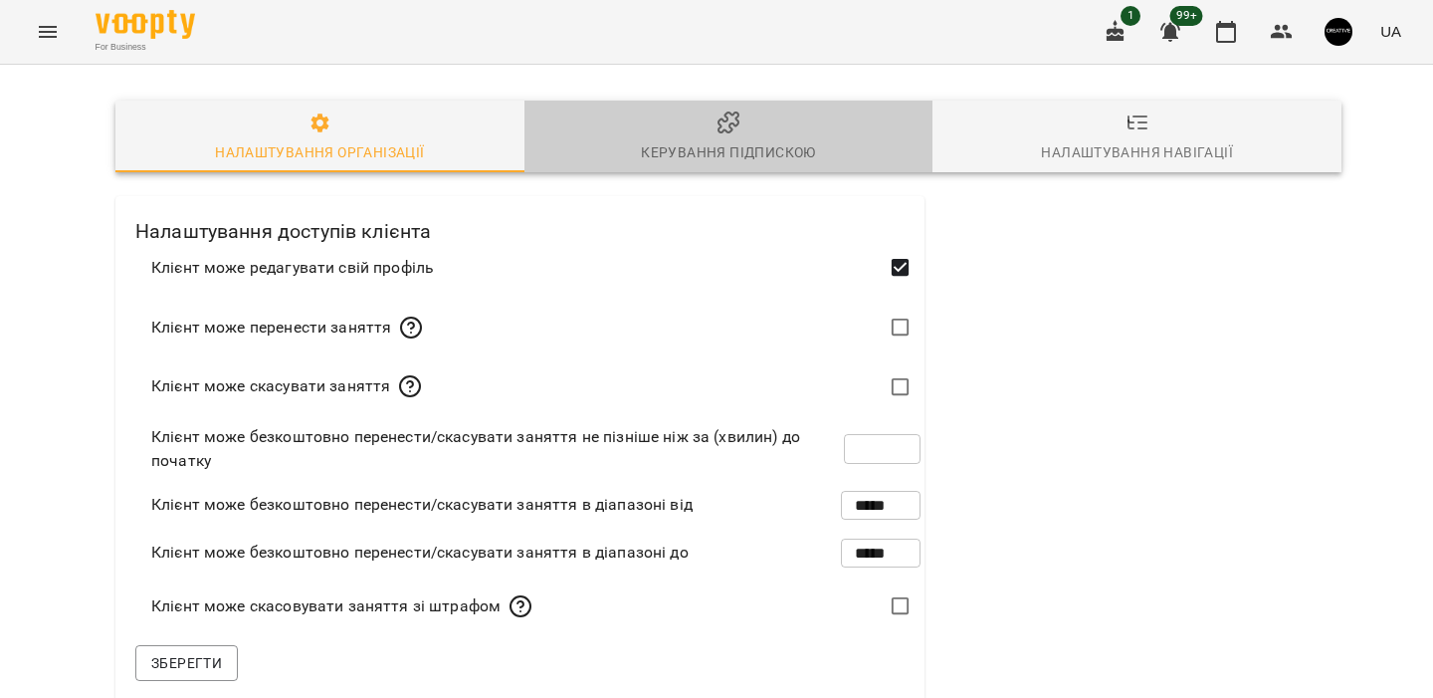
click at [725, 132] on icon "button" at bounding box center [729, 122] width 24 height 24
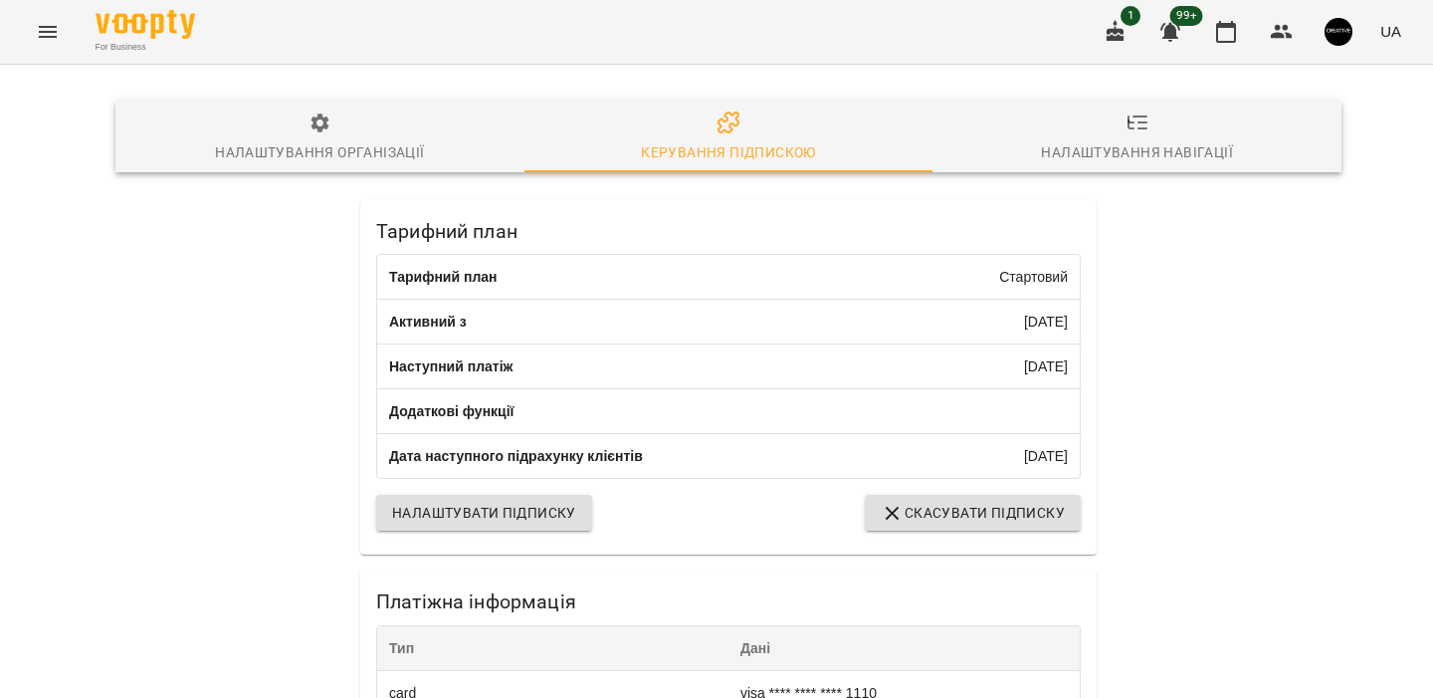
scroll to position [514, 0]
click at [61, 37] on button "Menu" at bounding box center [48, 32] width 48 height 48
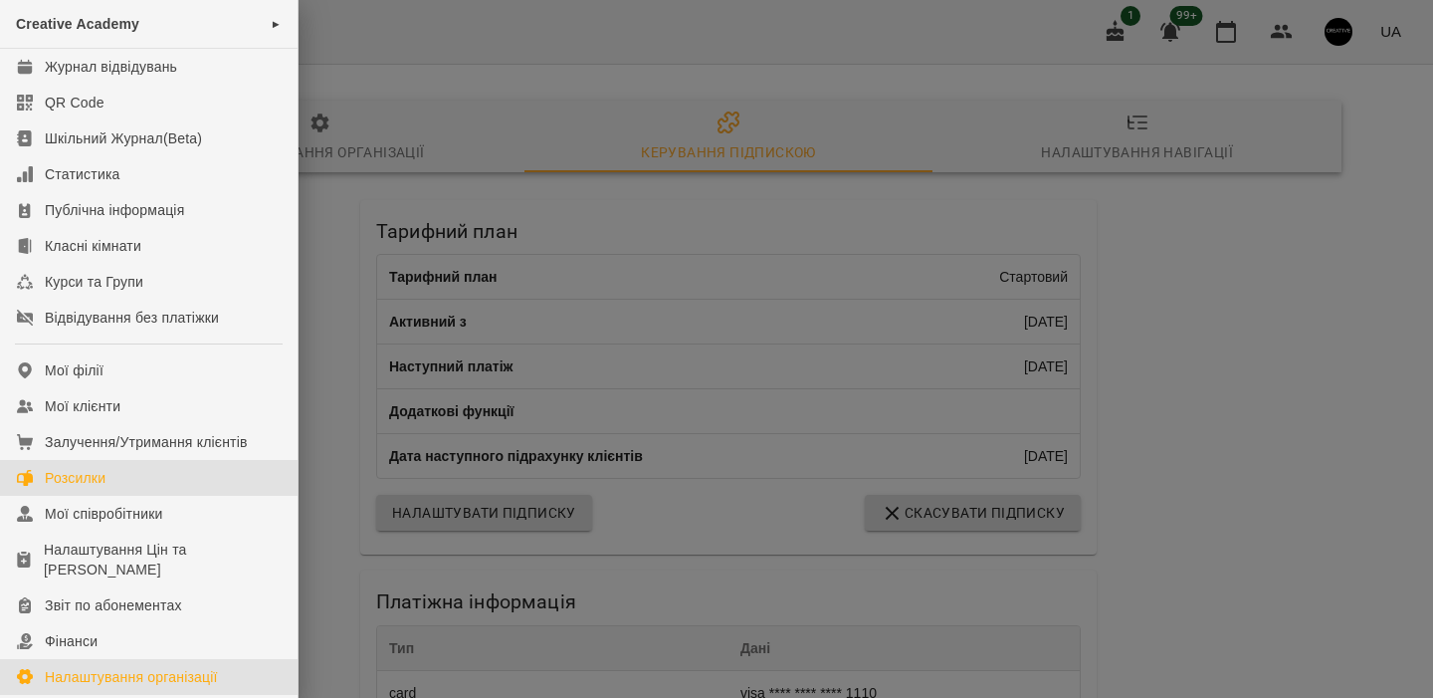
click at [78, 479] on div "Розсилки" at bounding box center [75, 478] width 61 height 20
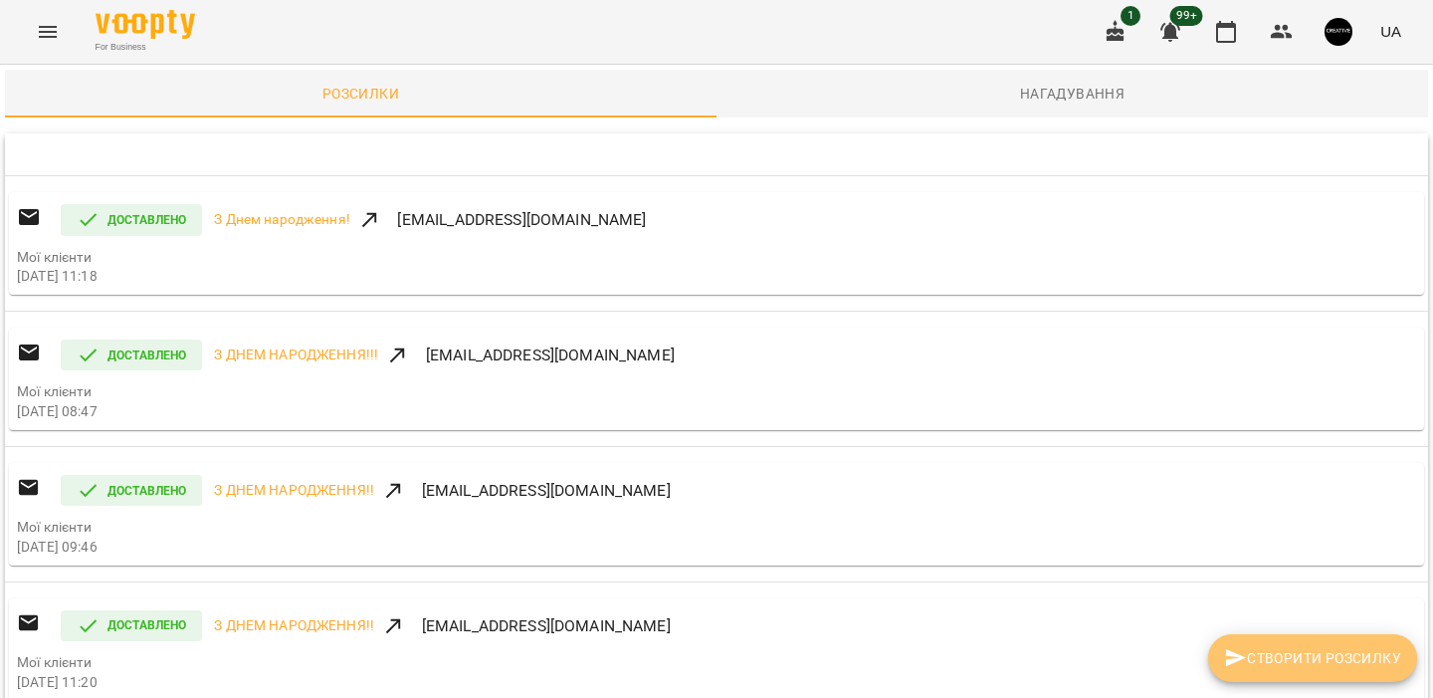
click at [1327, 671] on button "Створити розсилку" at bounding box center [1312, 658] width 209 height 48
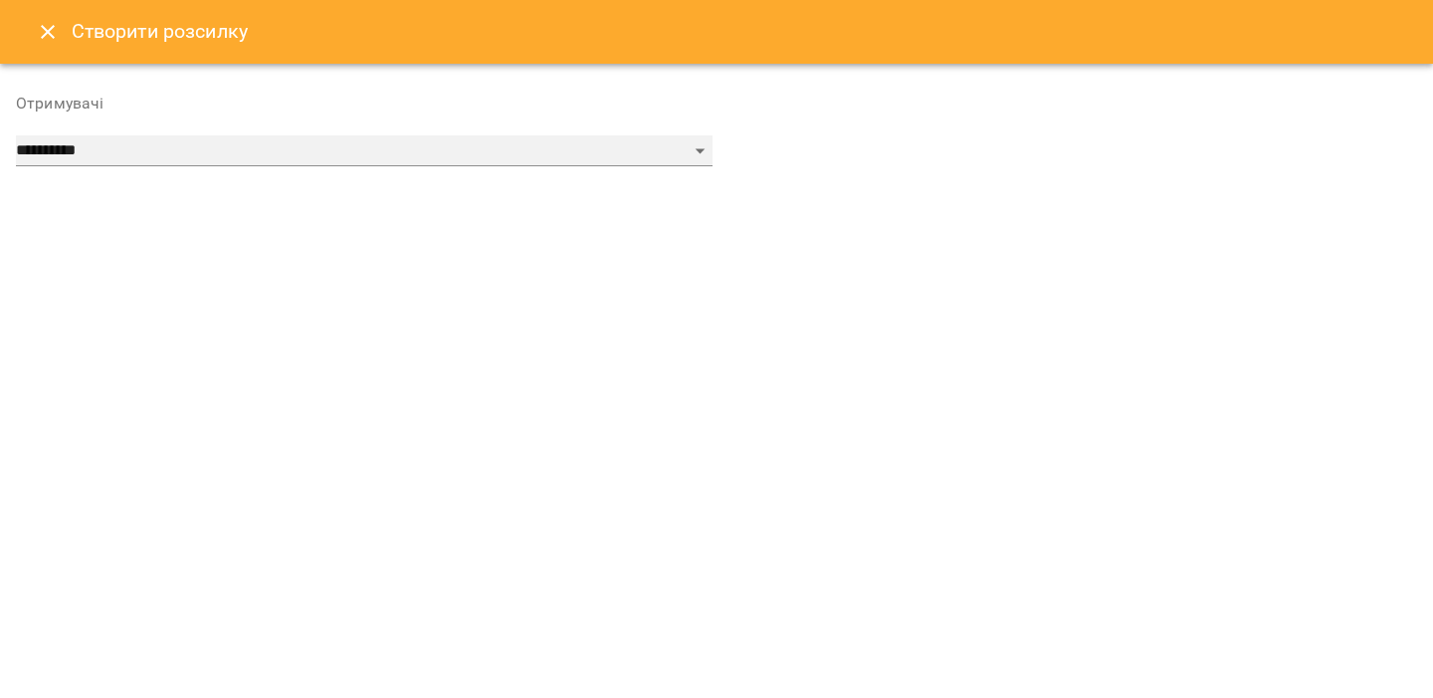
click at [284, 152] on select "**********" at bounding box center [364, 151] width 697 height 32
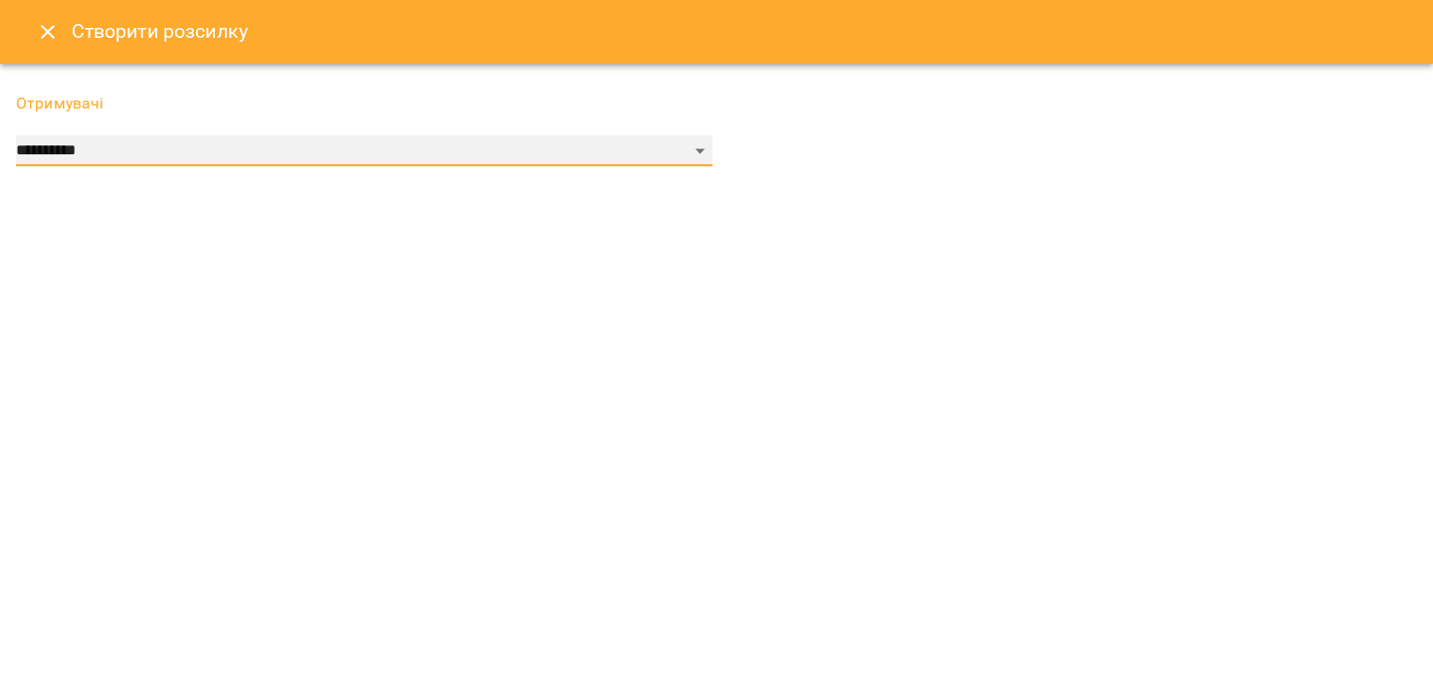
select select "******"
click at [16, 135] on select "**********" at bounding box center [364, 151] width 697 height 32
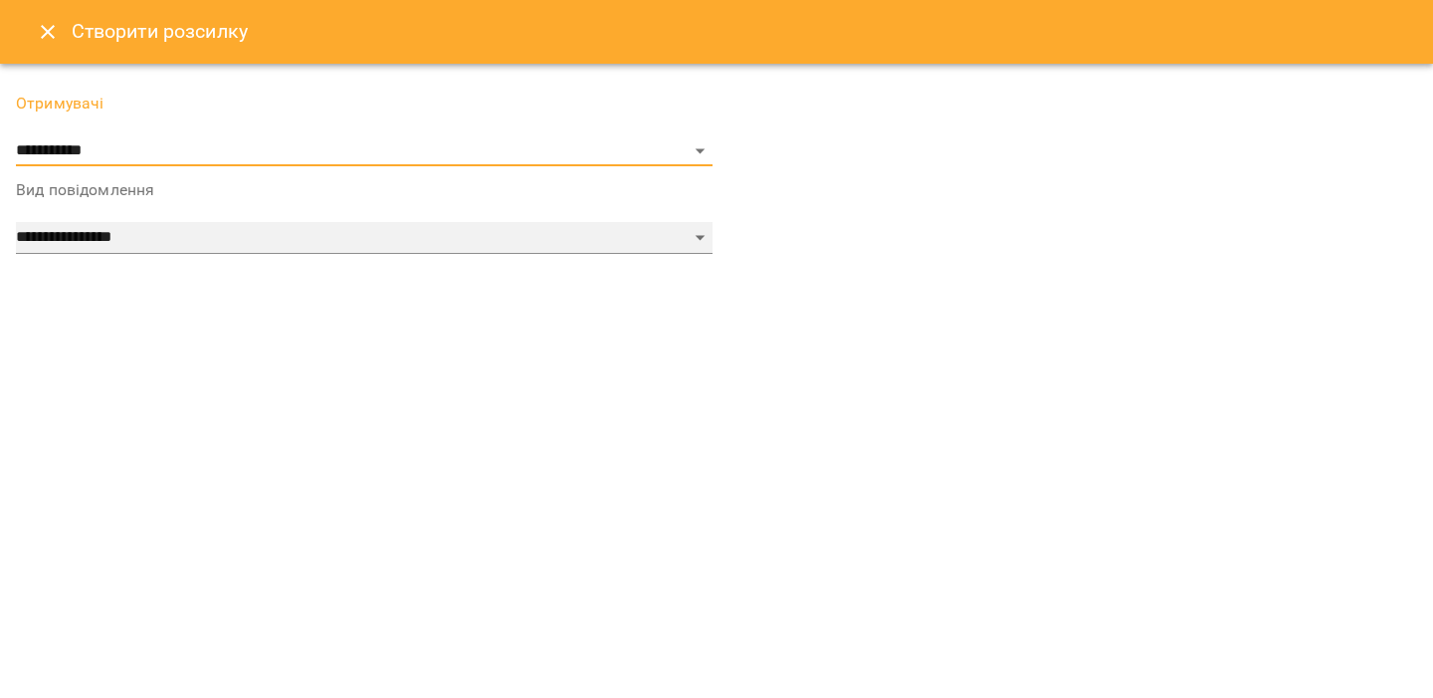
click at [107, 248] on select "**********" at bounding box center [364, 238] width 697 height 32
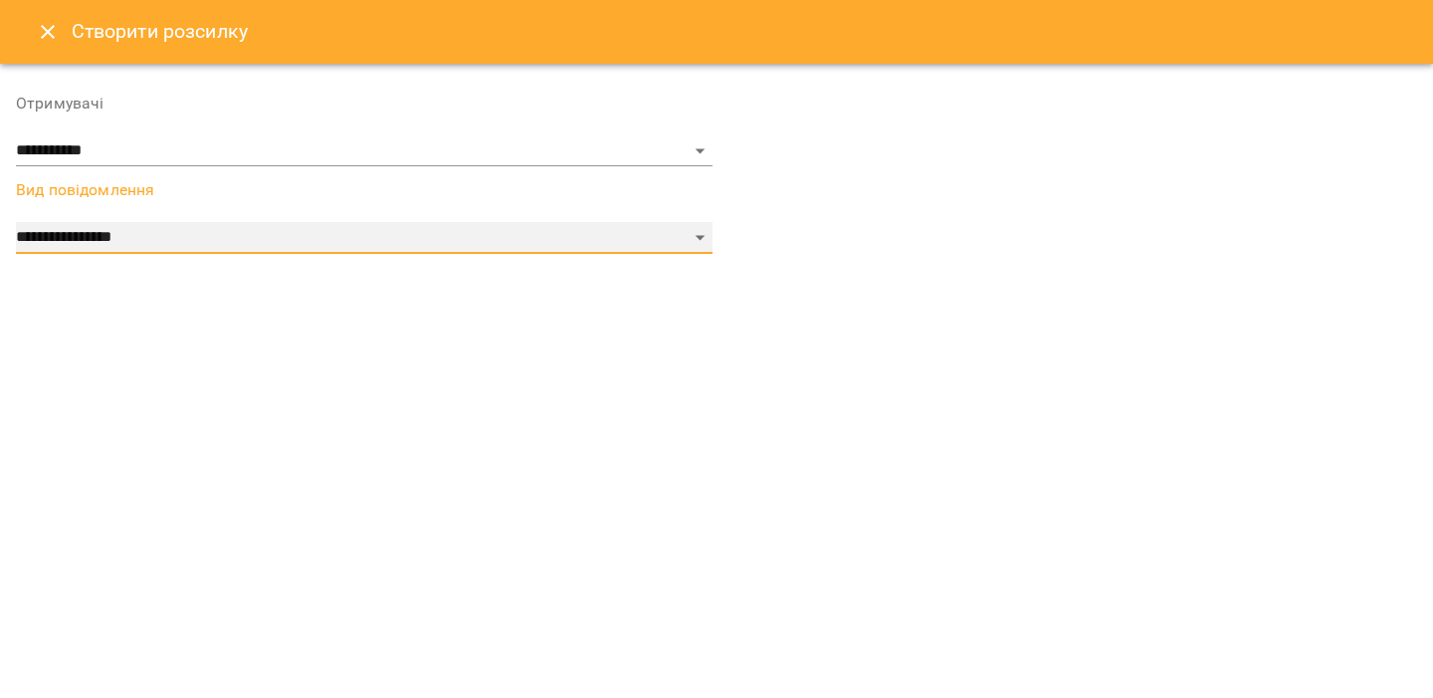
select select "*****"
click at [16, 222] on select "**********" at bounding box center [364, 238] width 697 height 32
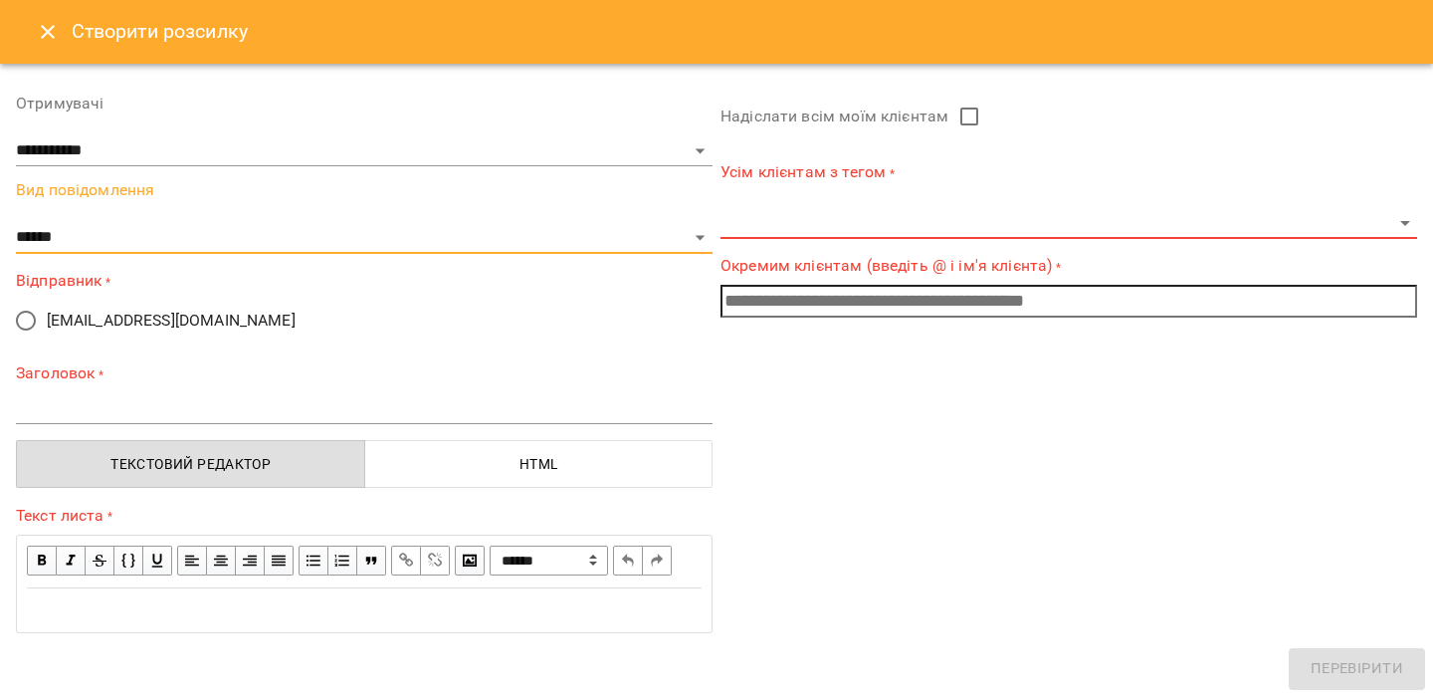
click at [56, 36] on icon "Close" at bounding box center [48, 32] width 24 height 24
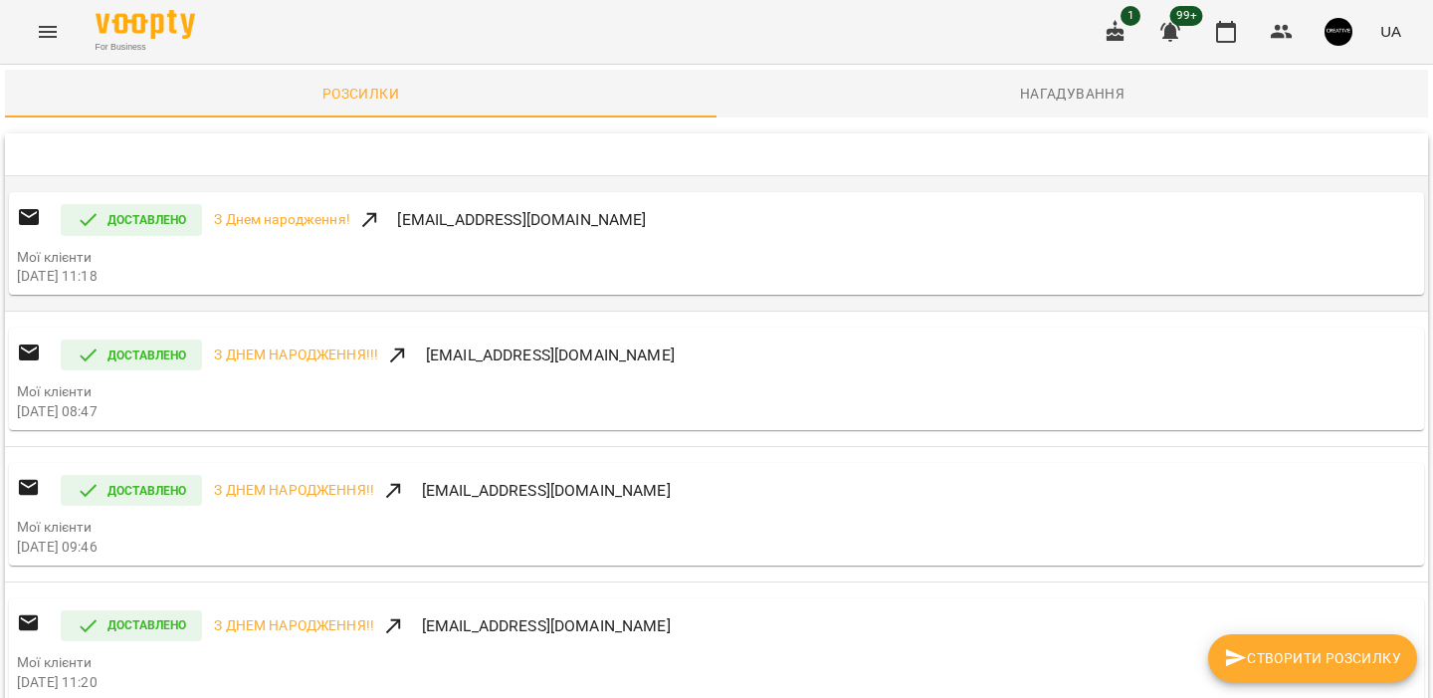
drag, startPoint x: 664, startPoint y: 217, endPoint x: 397, endPoint y: 228, distance: 267.0
click at [397, 228] on div "Доставлено З Днем народження! office.creativeschool@gmail.com" at bounding box center [716, 220] width 1399 height 40
click at [656, 217] on div "Доставлено З Днем народження! office.creativeschool@gmail.com" at bounding box center [716, 220] width 1399 height 40
drag, startPoint x: 656, startPoint y: 217, endPoint x: 395, endPoint y: 219, distance: 260.8
click at [394, 217] on div "Доставлено З Днем народження! office.creativeschool@gmail.com" at bounding box center [716, 220] width 1399 height 40
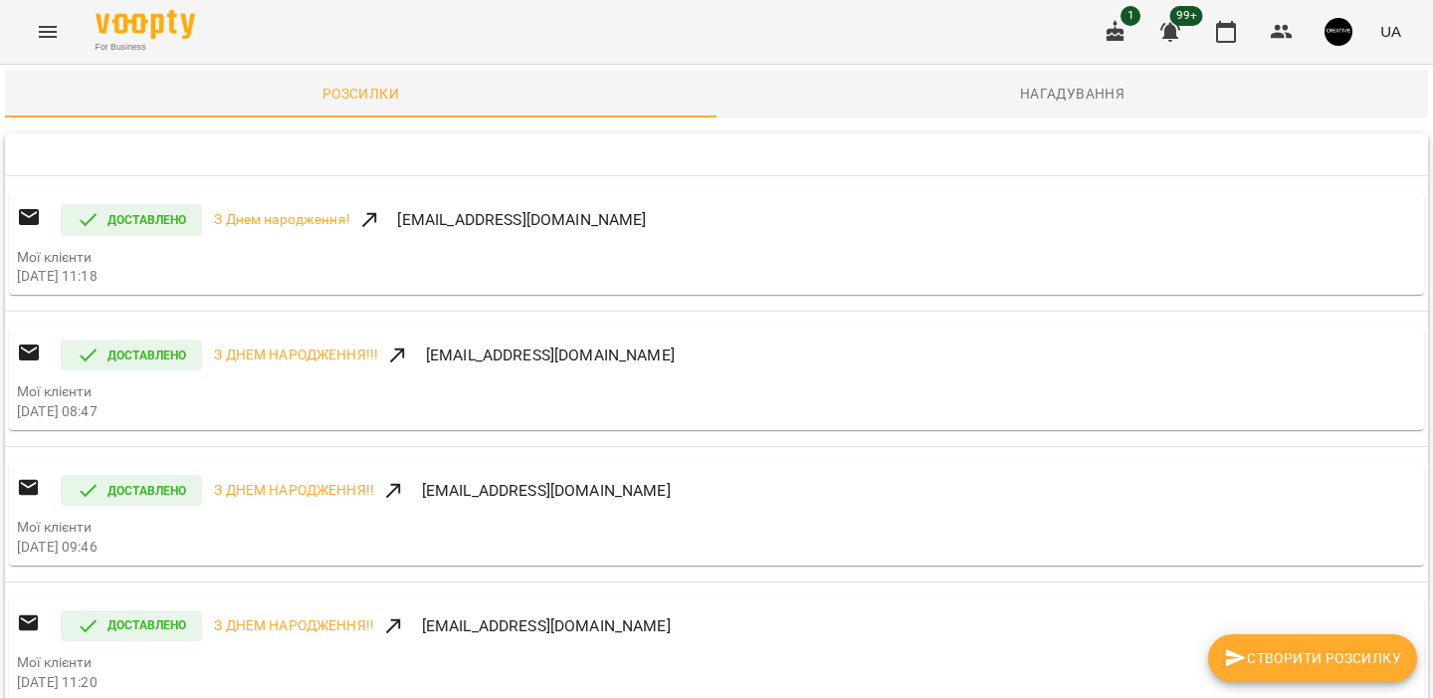
click at [701, 168] on th at bounding box center [716, 154] width 1423 height 43
click at [1334, 13] on button "button" at bounding box center [1339, 32] width 52 height 52
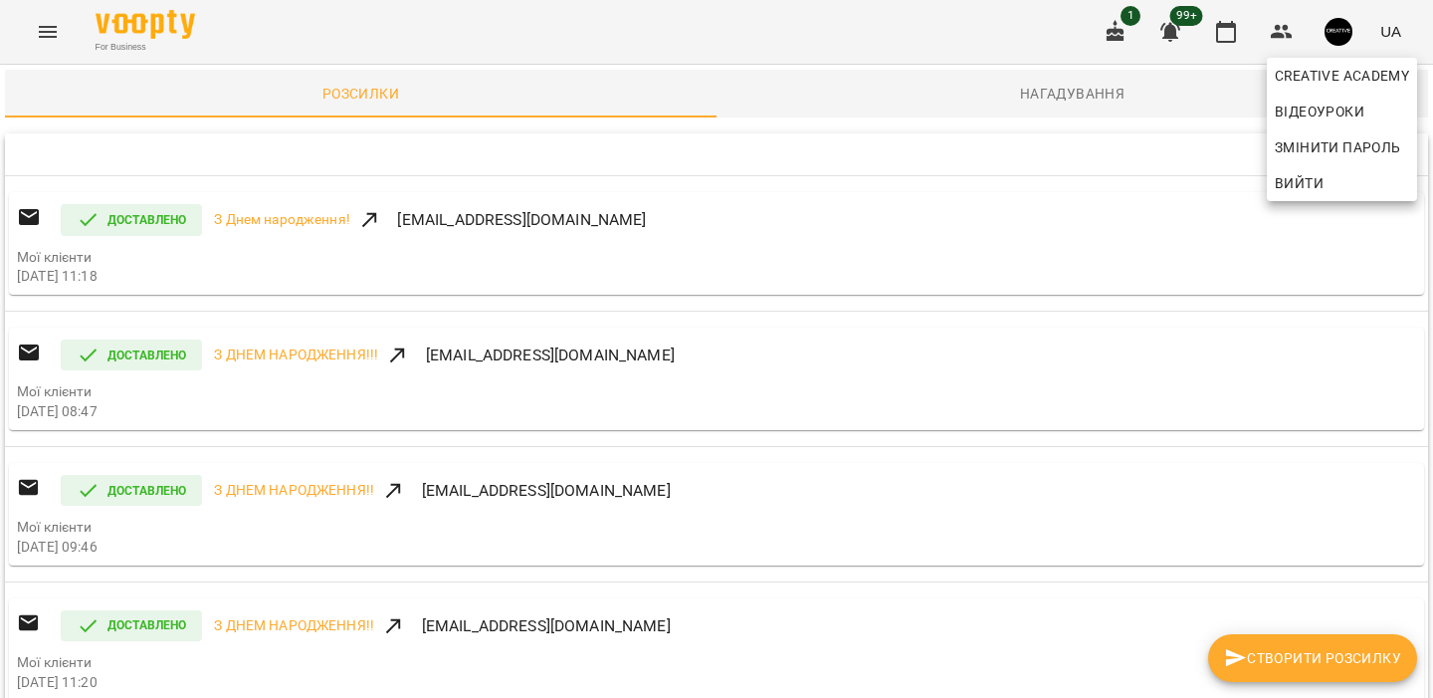
click at [1283, 176] on span "Вийти" at bounding box center [1299, 183] width 49 height 24
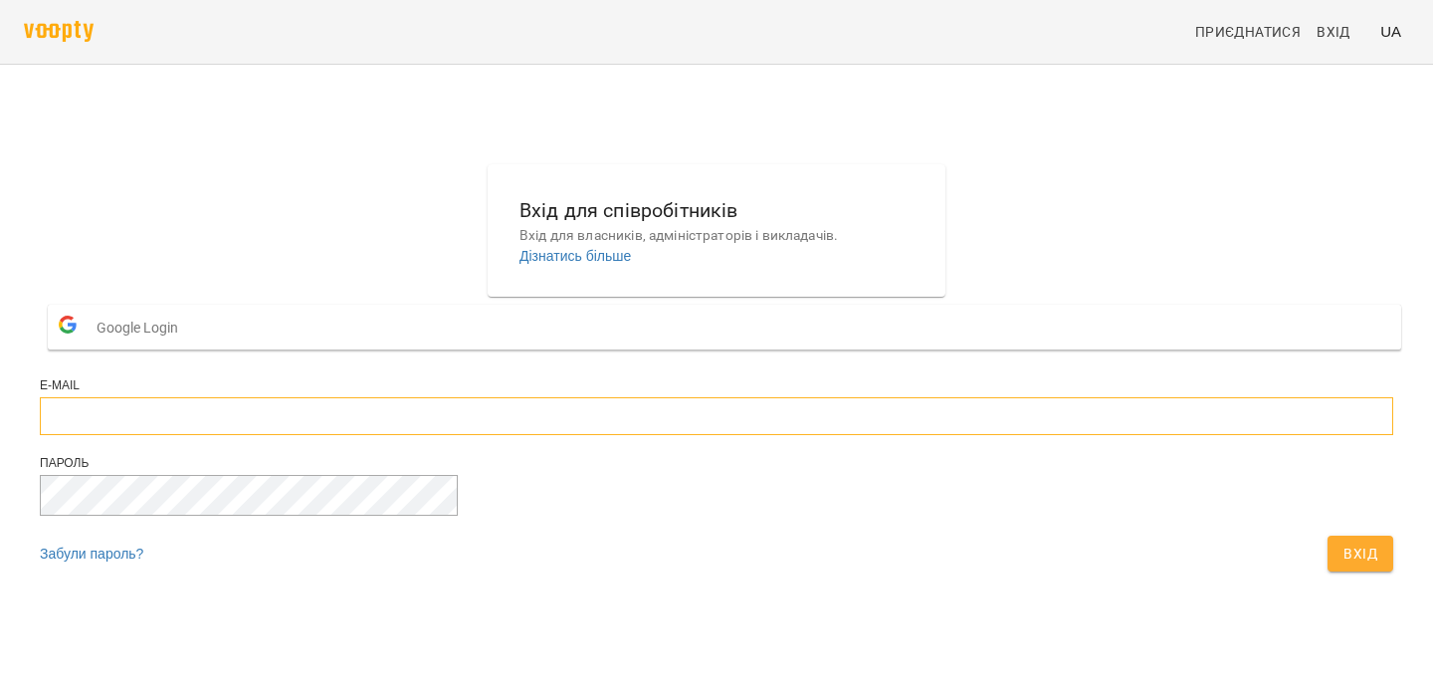
type input "**********"
click at [1344, 565] on span "Вхід" at bounding box center [1361, 553] width 34 height 24
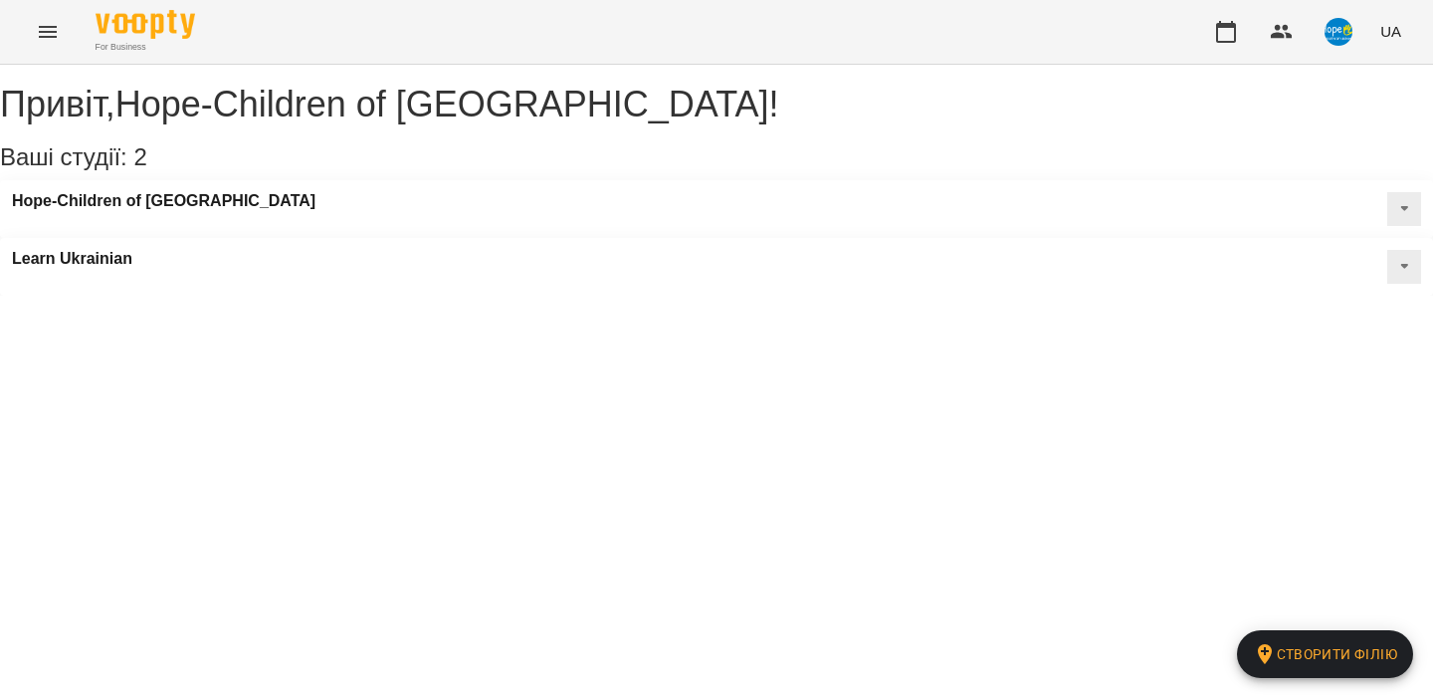
click at [59, 35] on icon "Menu" at bounding box center [48, 32] width 24 height 24
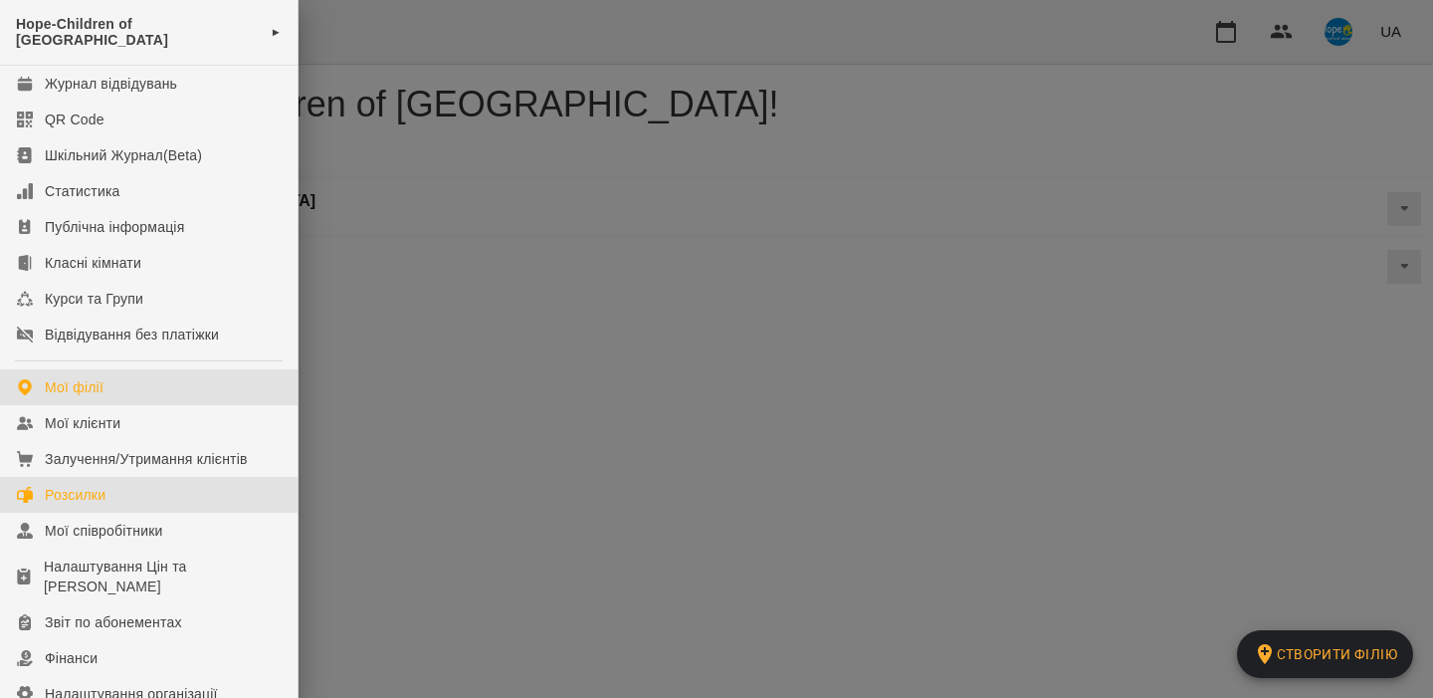
click at [94, 485] on div "Розсилки" at bounding box center [75, 495] width 61 height 20
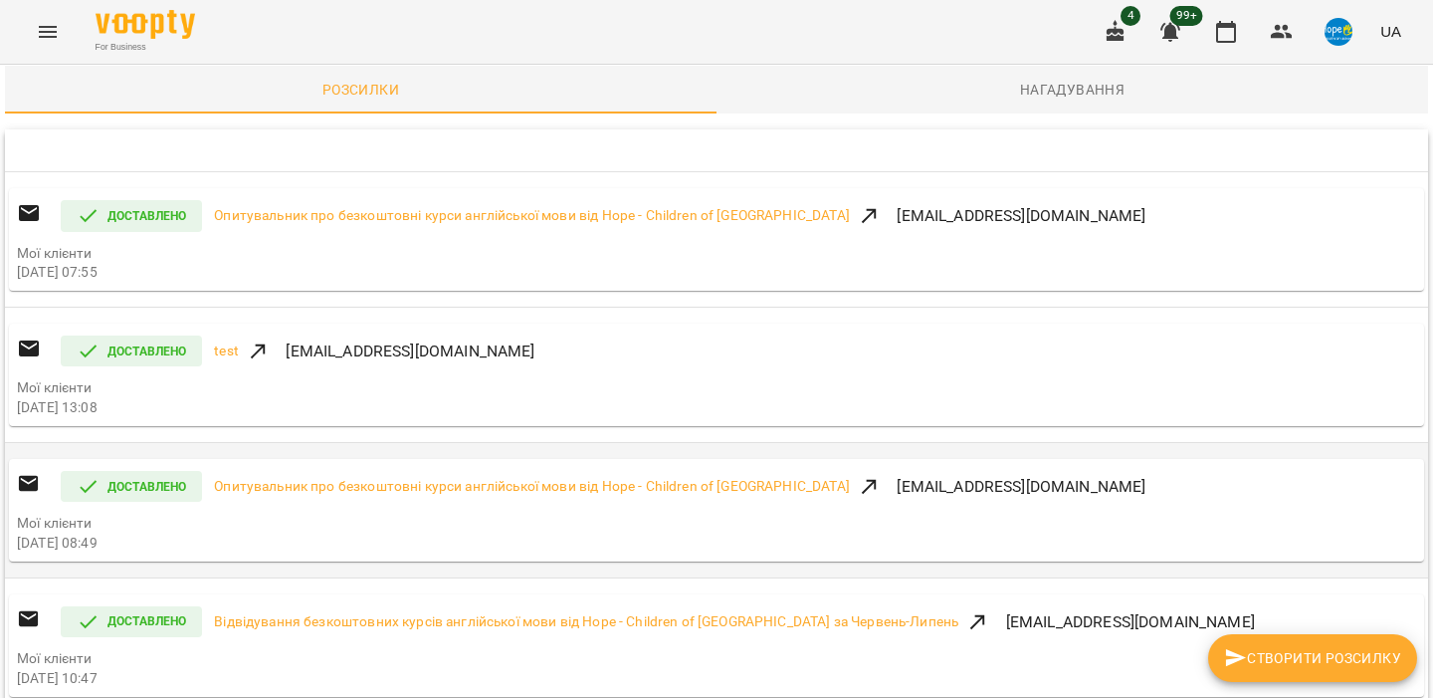
scroll to position [268, 0]
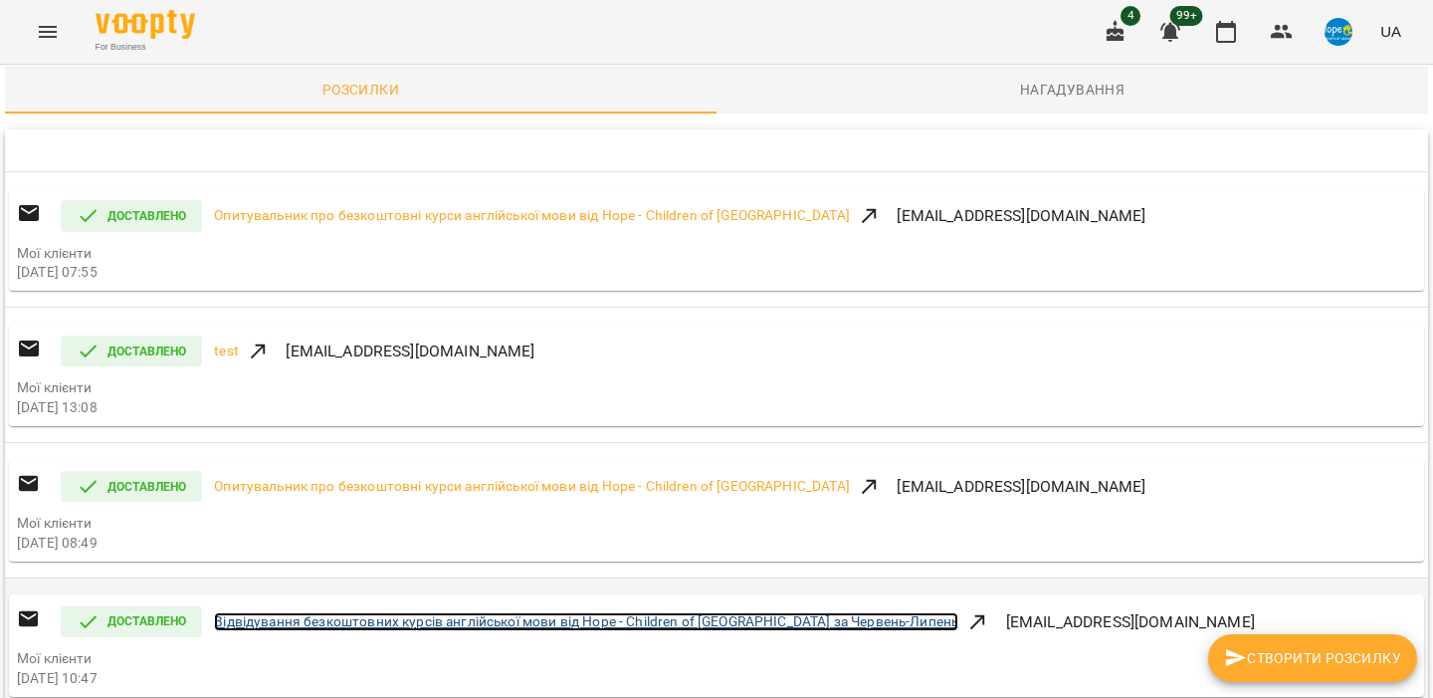
click at [278, 612] on link "Відвідування безкоштовних курсів англійської мови від Hope - Сhildren of [GEOGR…" at bounding box center [586, 622] width 744 height 20
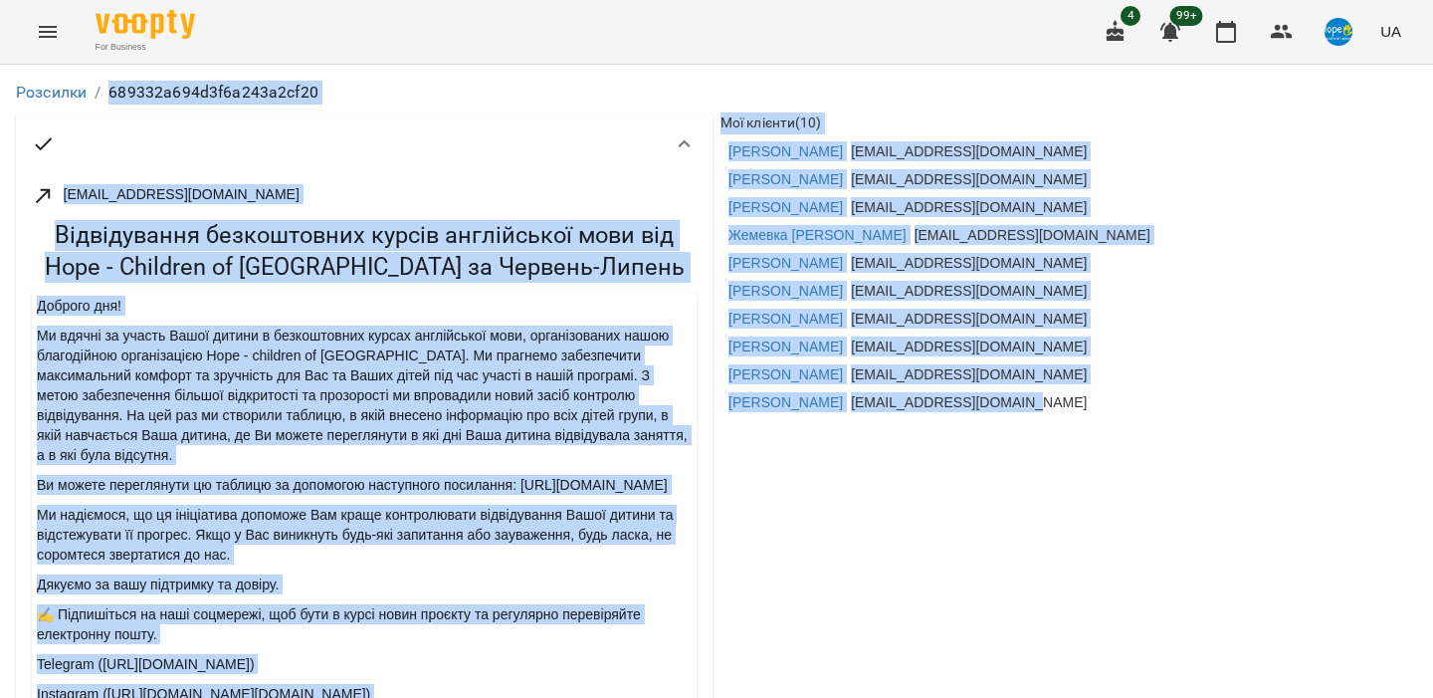
drag, startPoint x: 1096, startPoint y: 426, endPoint x: 854, endPoint y: 78, distance: 424.1
click at [854, 78] on div "Розсилки / 689332a694d3f6a243a2cf20 [EMAIL_ADDRESS][DOMAIN_NAME] Відвідування б…" at bounding box center [716, 452] width 1441 height 783
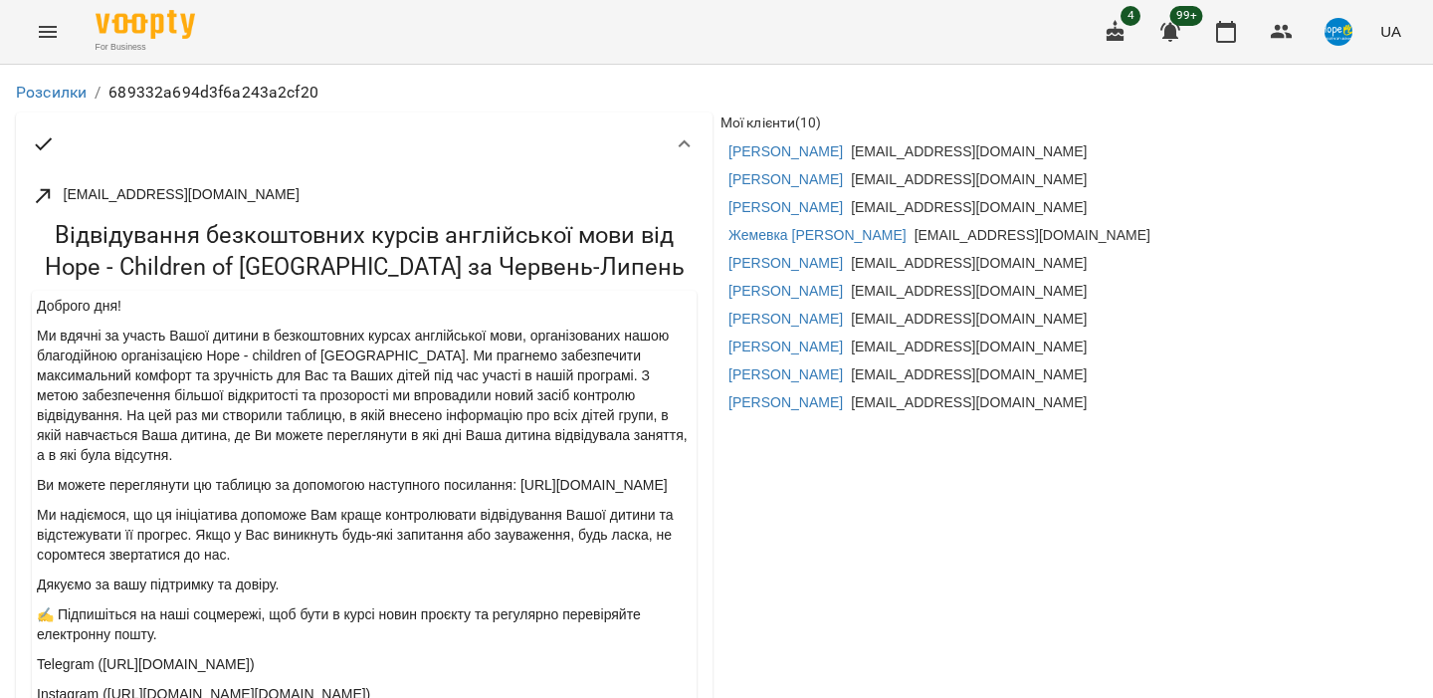
click at [865, 81] on ol "Розсилки / 689332a694d3f6a243a2cf20" at bounding box center [716, 93] width 1401 height 24
click at [55, 94] on link "Розсилки" at bounding box center [51, 92] width 71 height 19
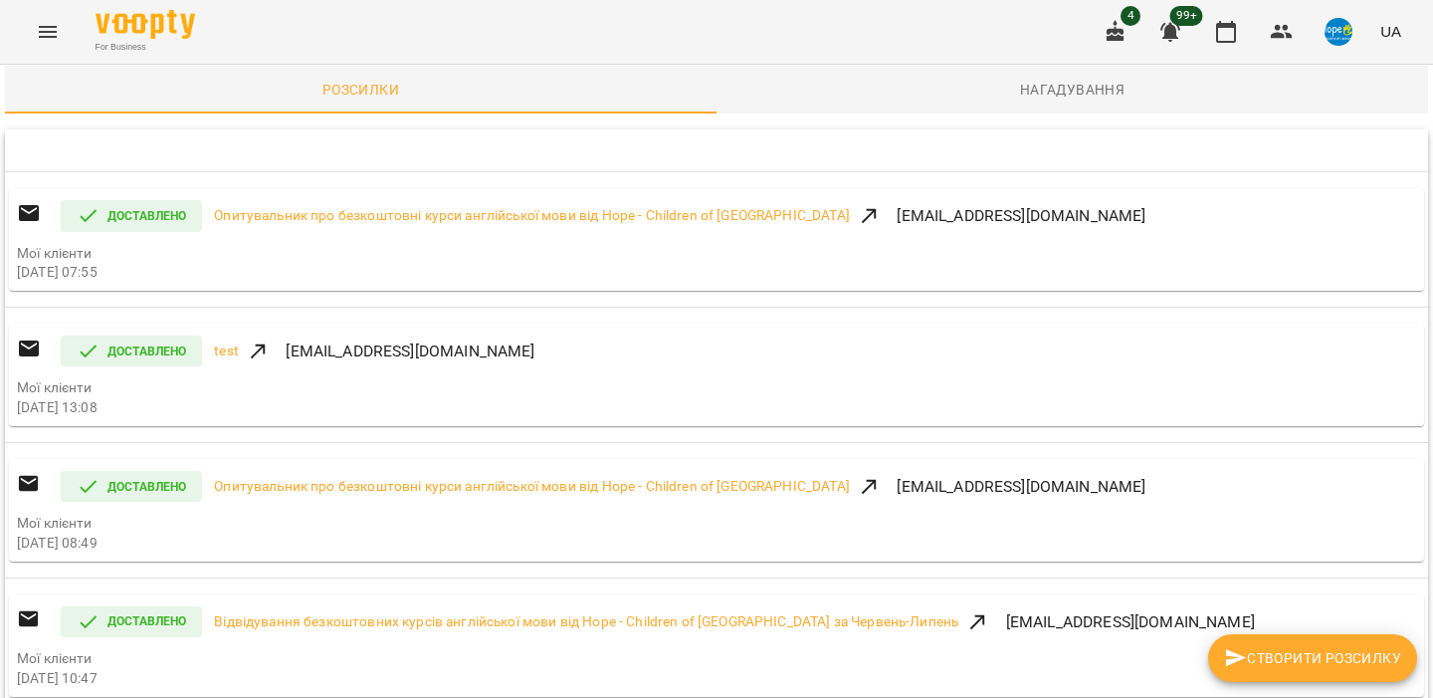
scroll to position [343, 0]
